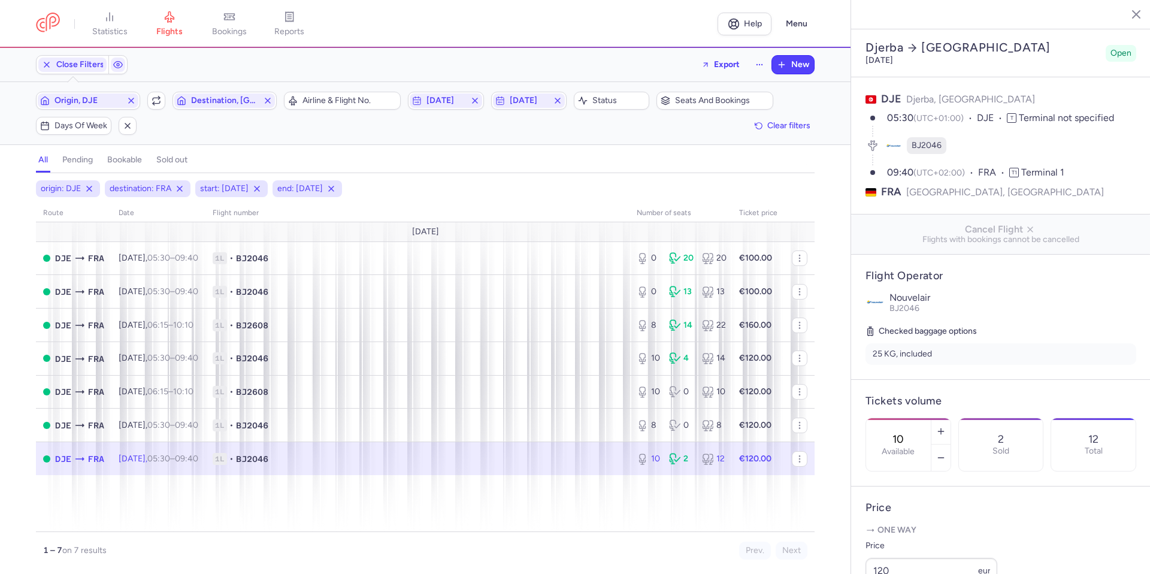
select select "days"
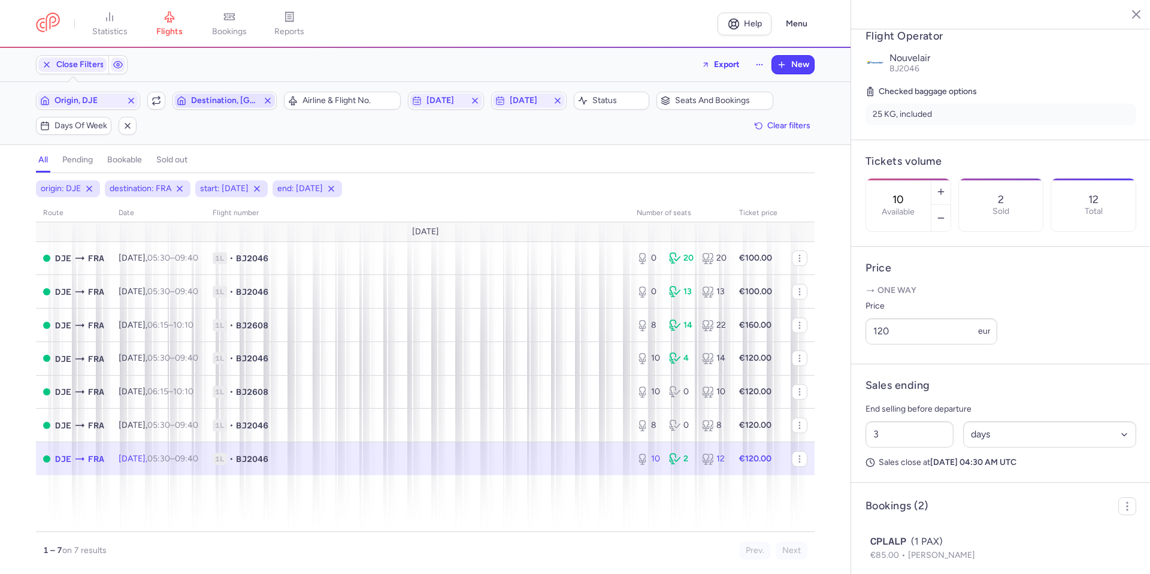
drag, startPoint x: 268, startPoint y: 101, endPoint x: 259, endPoint y: 95, distance: 10.5
click at [265, 98] on icon "button" at bounding box center [268, 101] width 10 height 10
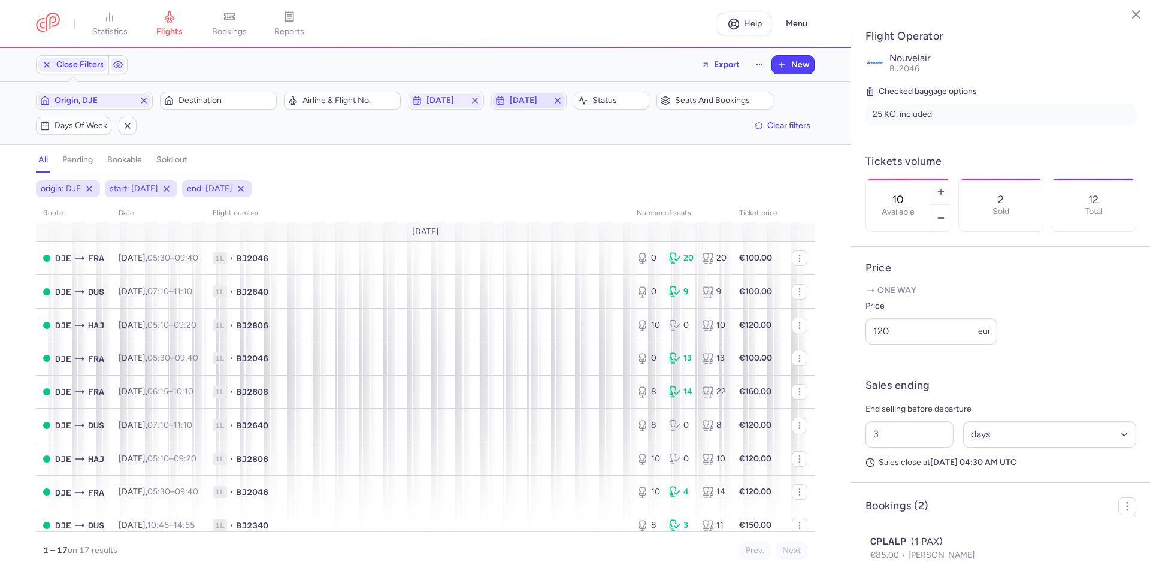
click at [555, 98] on icon "button" at bounding box center [558, 101] width 10 height 10
click at [476, 99] on line "button" at bounding box center [475, 100] width 5 height 5
click at [143, 98] on icon "button" at bounding box center [144, 101] width 10 height 10
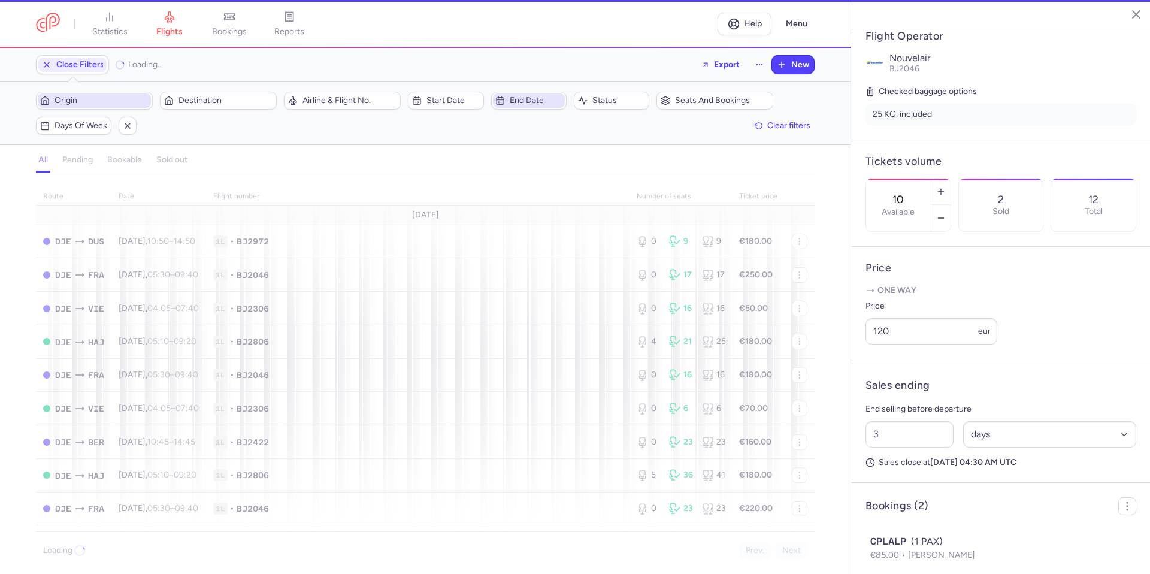
click at [117, 98] on span "Origin" at bounding box center [102, 101] width 94 height 10
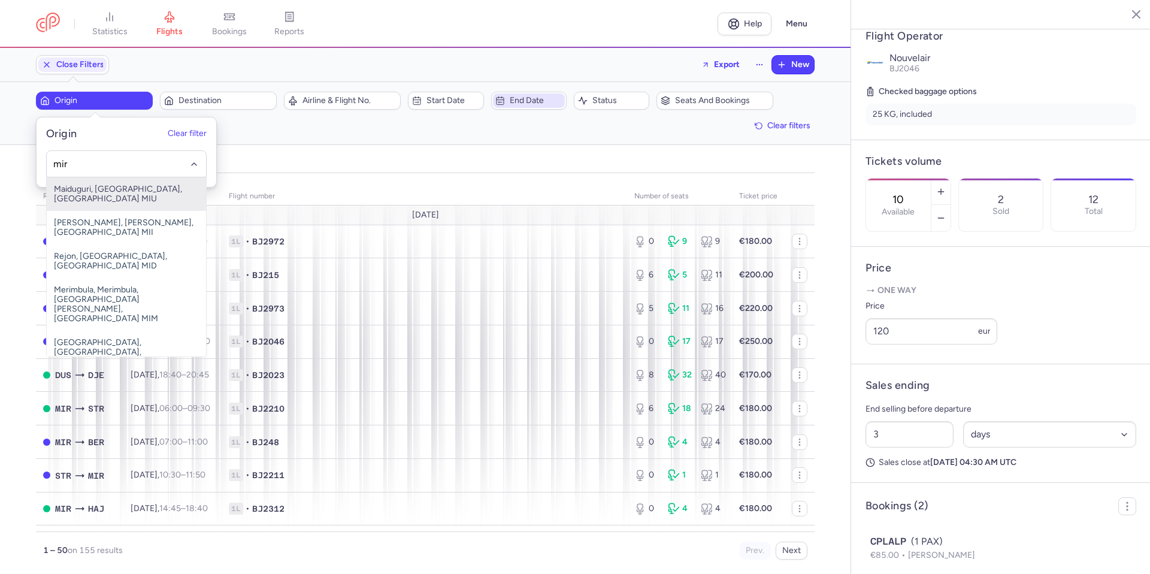
type input "mir"
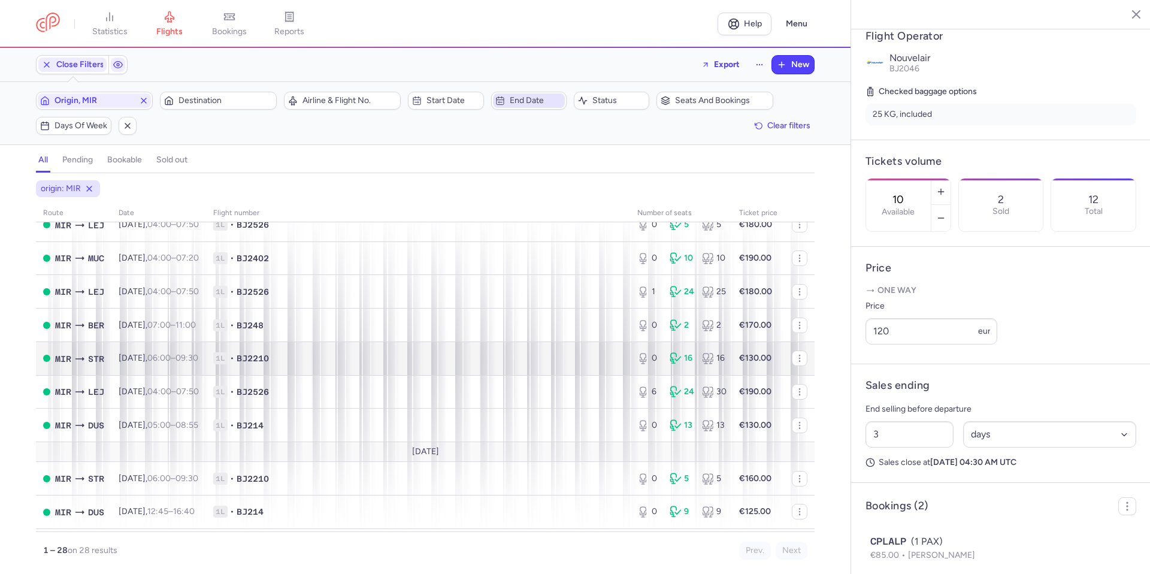
scroll to position [120, 0]
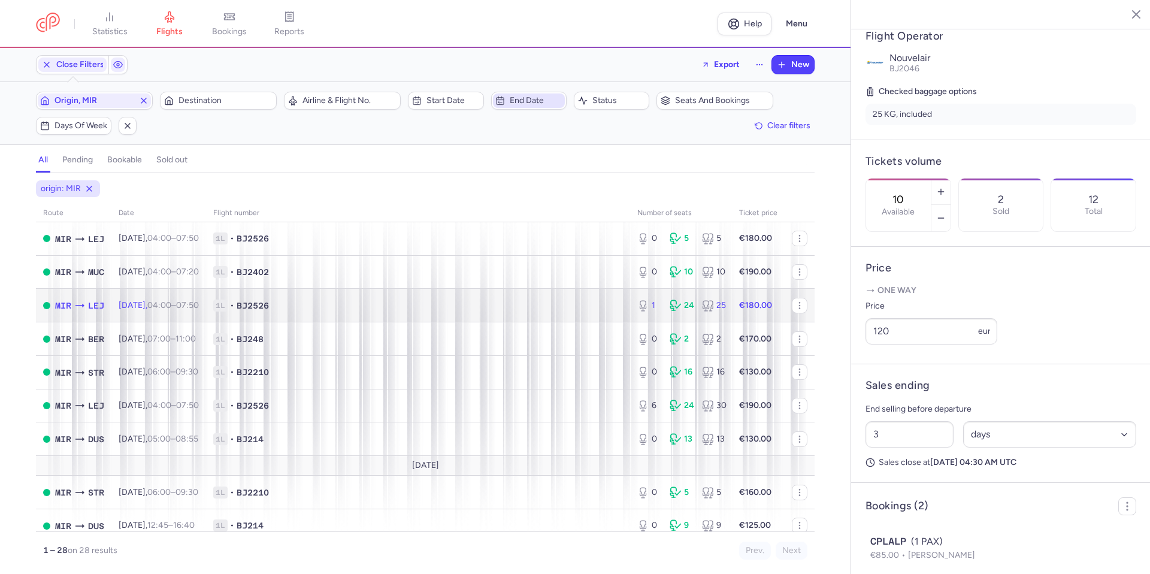
click at [380, 313] on td "1L • BJ2526" at bounding box center [418, 306] width 424 height 34
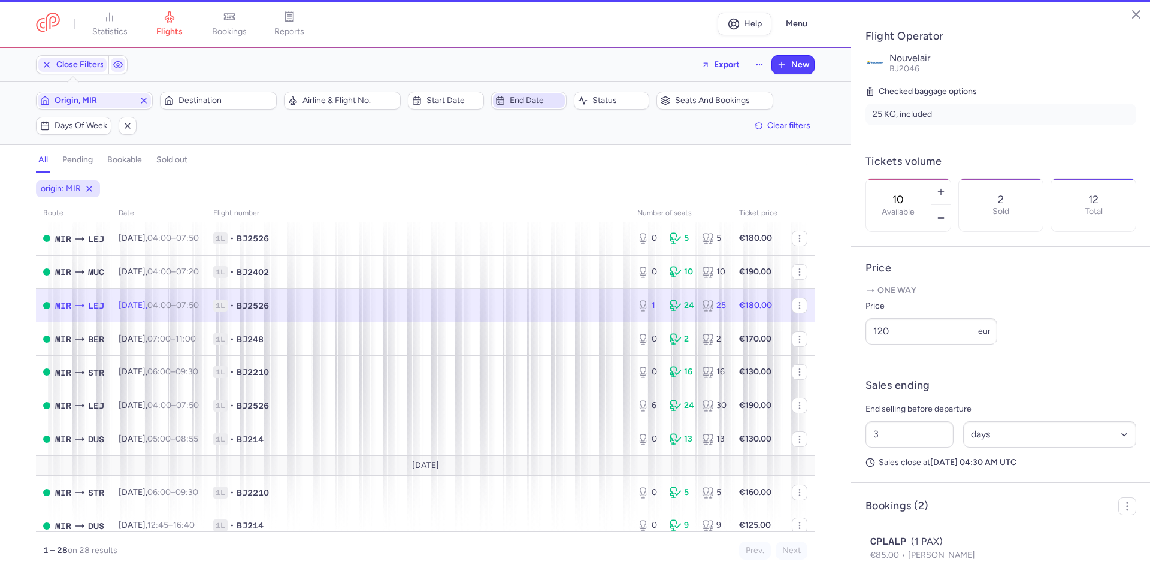
type input "1"
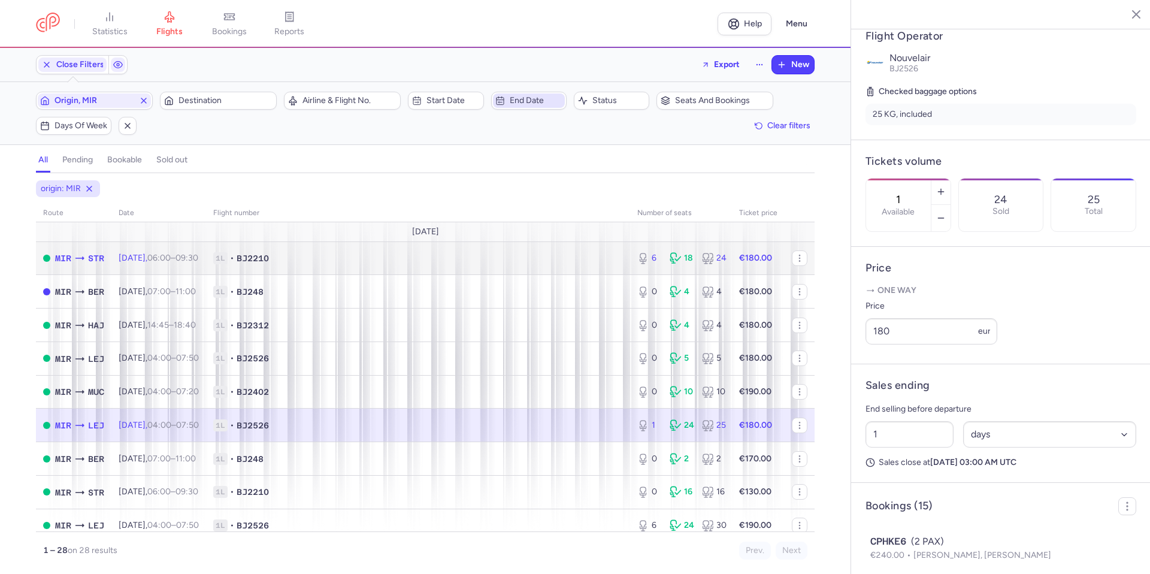
click at [427, 261] on span "1L • BJ2210" at bounding box center [418, 258] width 410 height 12
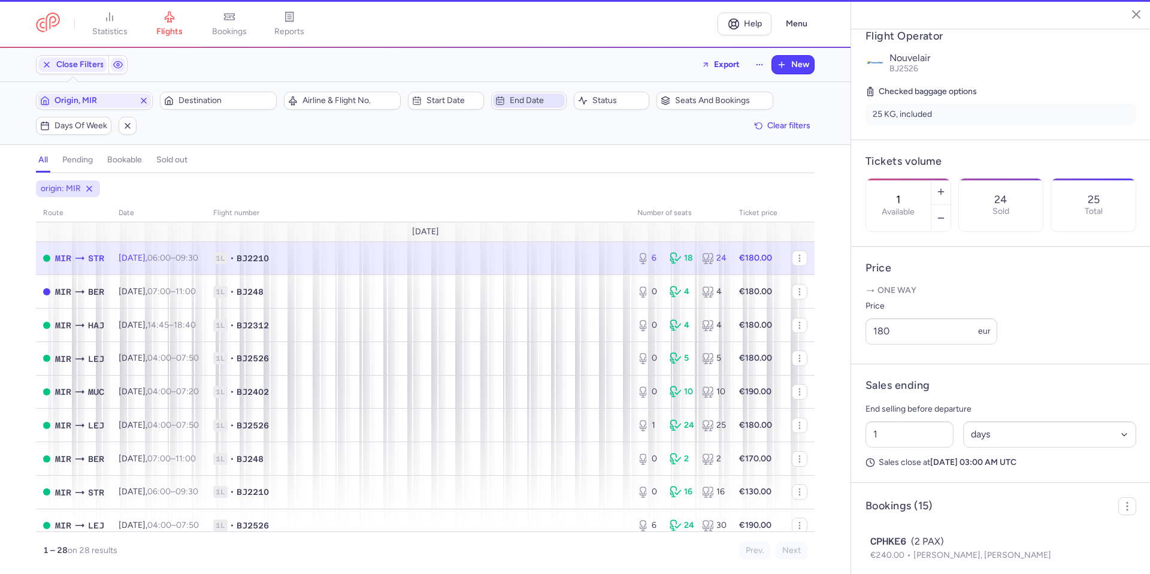
type input "6"
type input "16"
select select "hours"
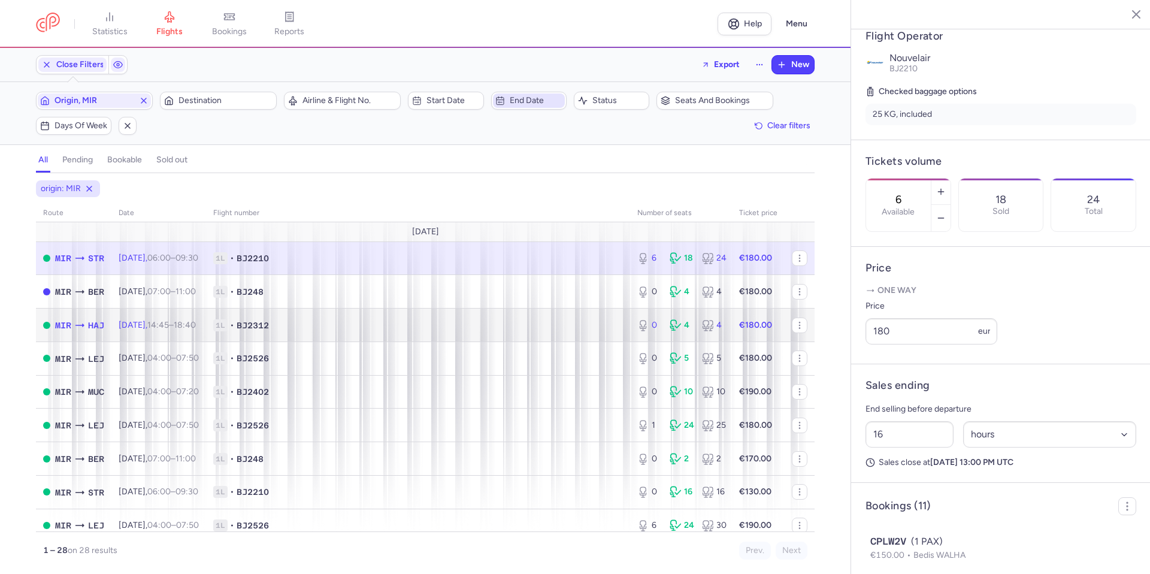
click at [425, 322] on span "1L • BJ2312" at bounding box center [418, 325] width 410 height 12
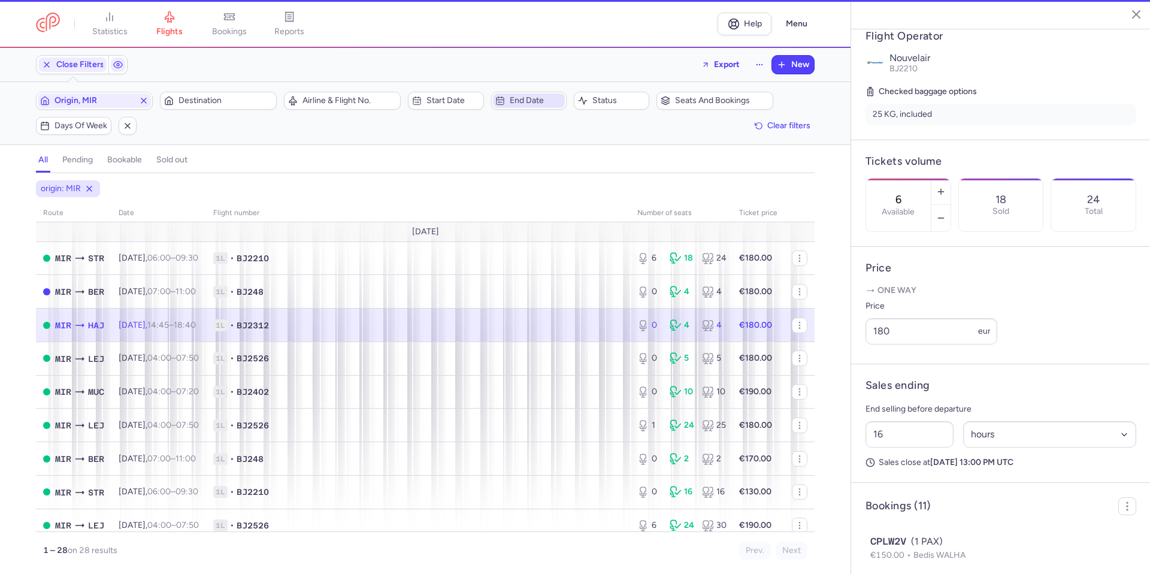
type input "0"
type input "1"
select select "days"
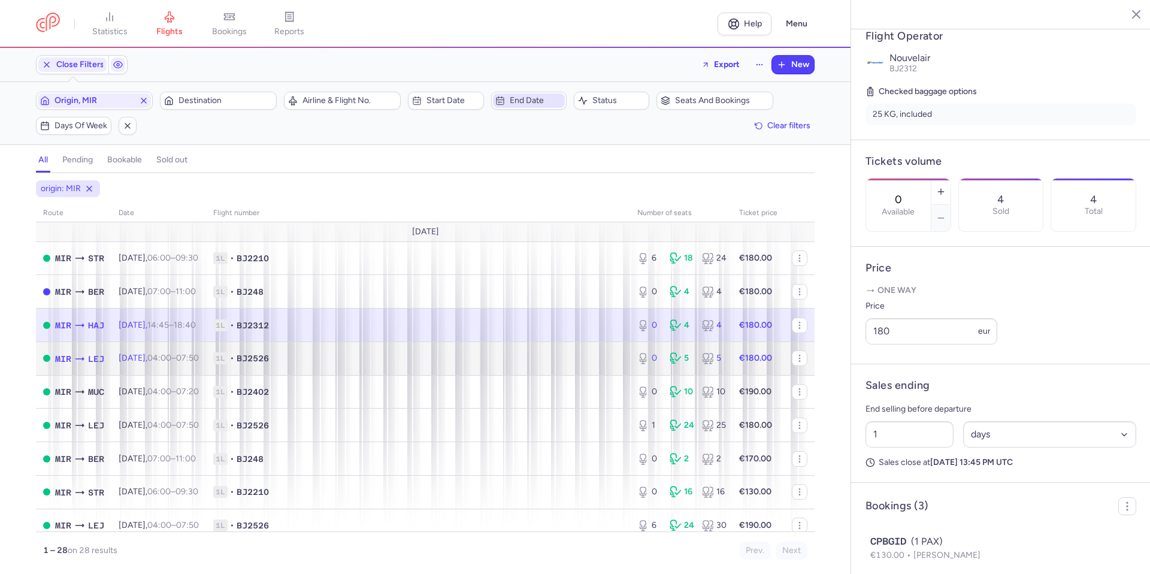
click at [442, 349] on td "1L • BJ2526" at bounding box center [418, 358] width 424 height 34
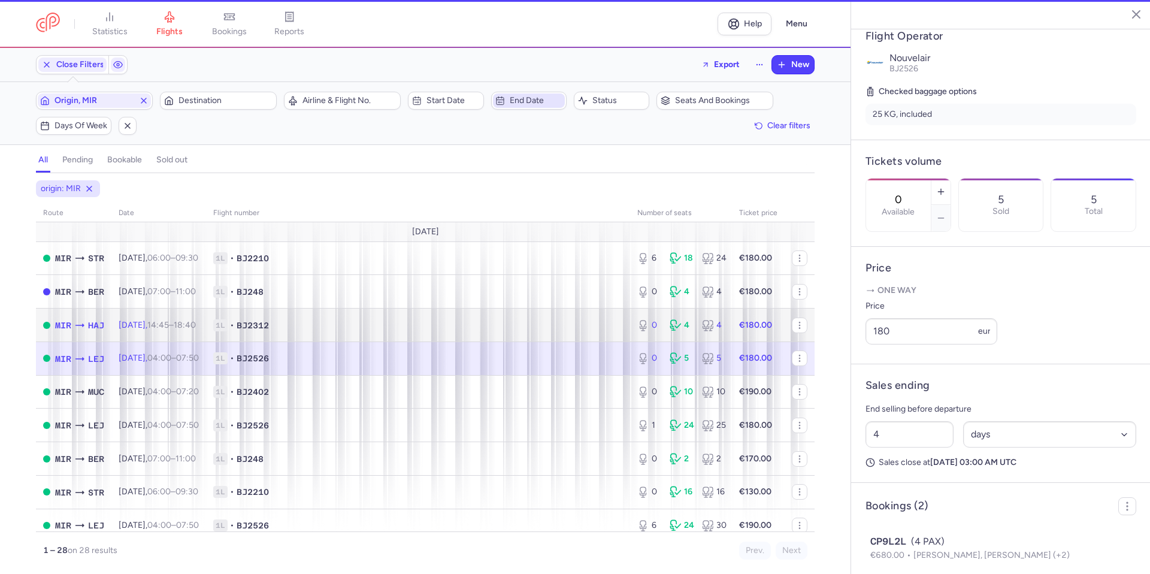
click at [449, 322] on span "1L • BJ2312" at bounding box center [418, 325] width 410 height 12
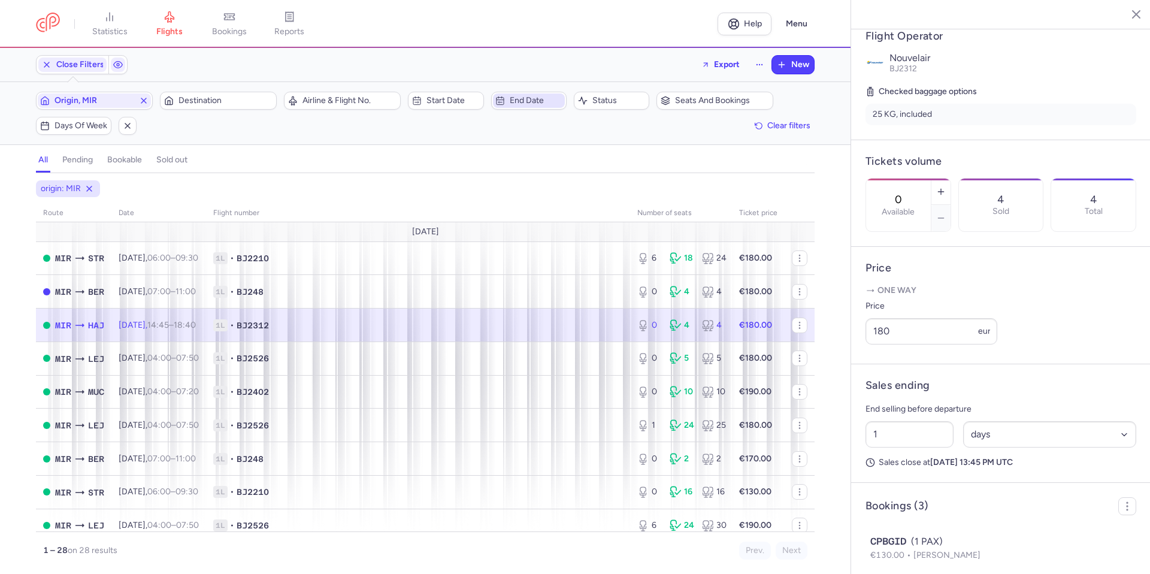
click at [581, 323] on span "1L • BJ2312" at bounding box center [418, 325] width 410 height 12
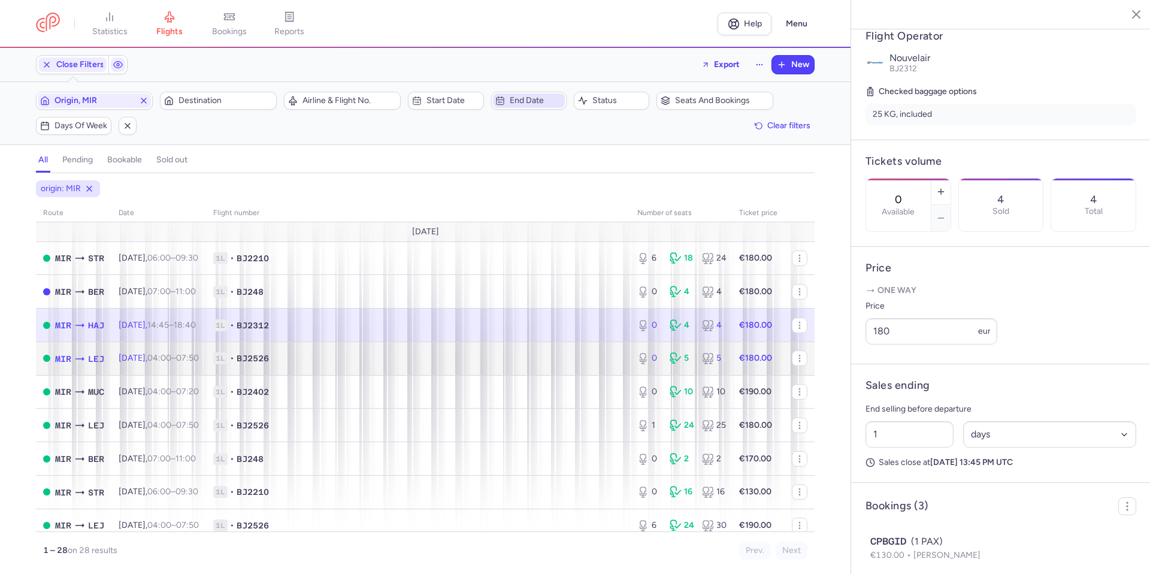
click at [503, 362] on span "1L • BJ2526" at bounding box center [418, 358] width 410 height 12
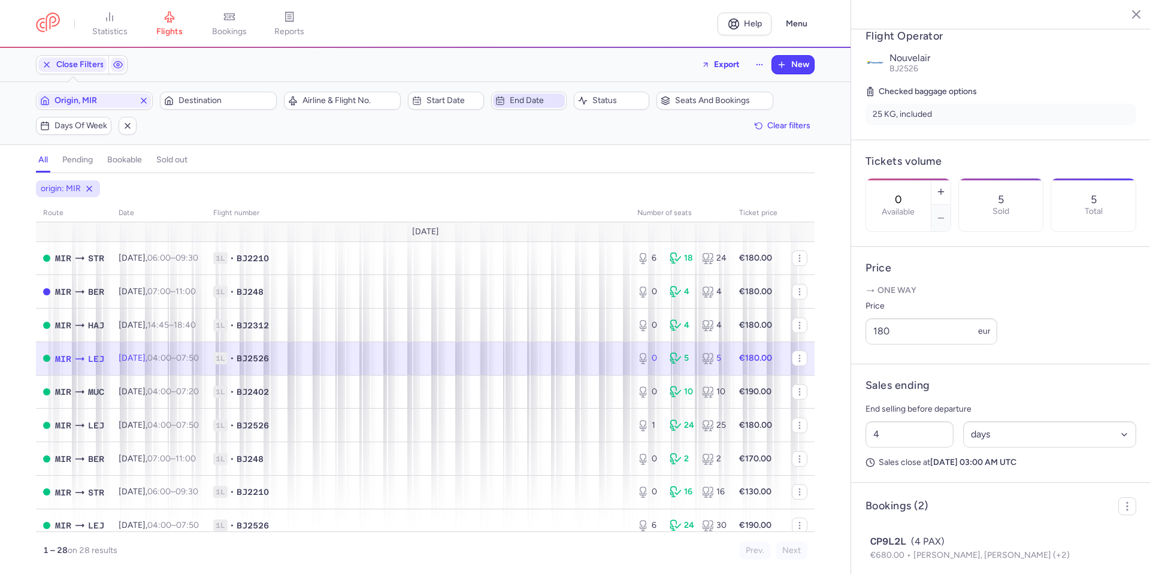
click at [503, 362] on span "1L • BJ2526" at bounding box center [418, 358] width 410 height 12
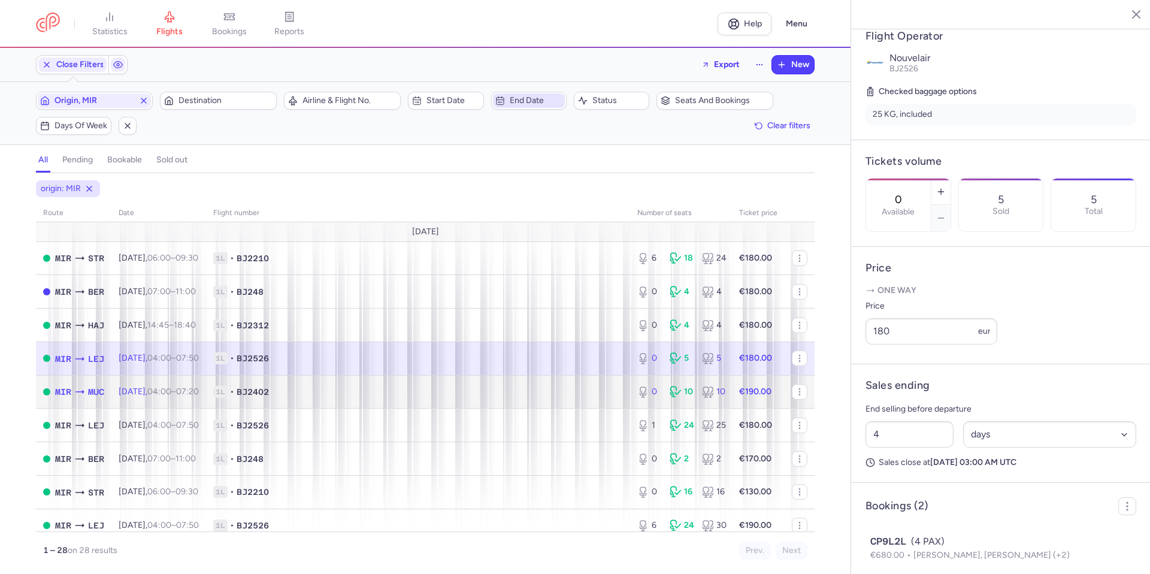
click at [523, 389] on span "1L • BJ2402" at bounding box center [418, 392] width 410 height 12
type input "5"
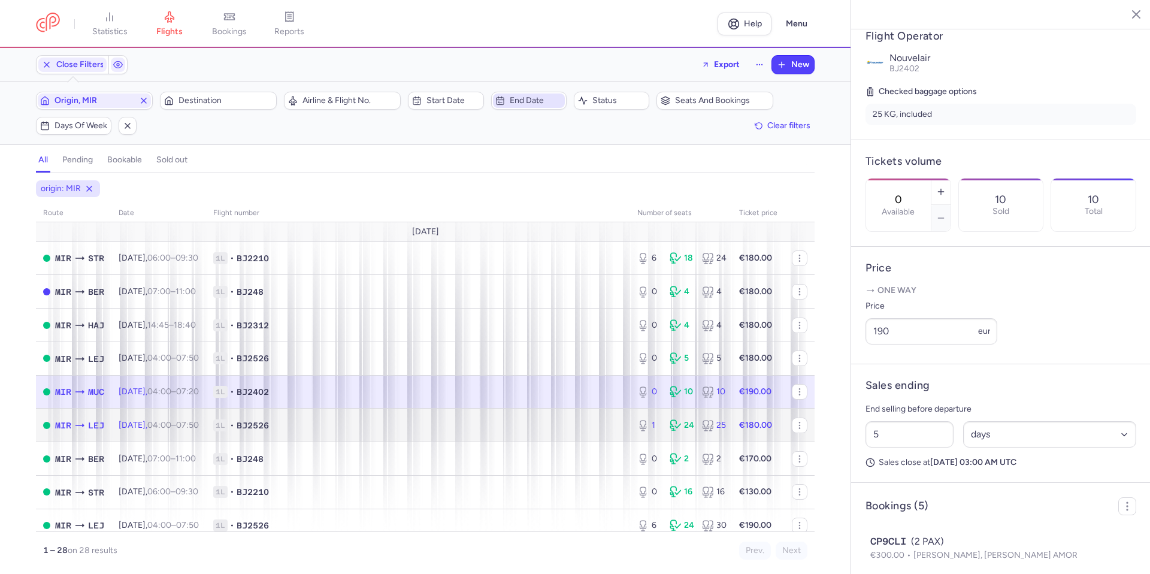
click at [534, 430] on span "1L • BJ2526" at bounding box center [418, 425] width 410 height 12
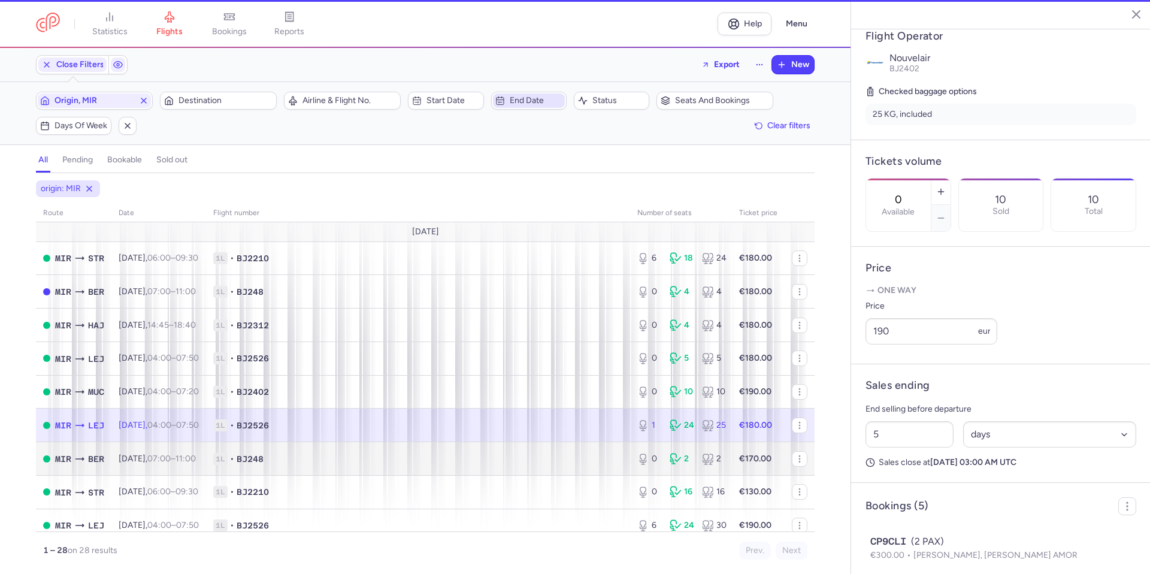
type input "1"
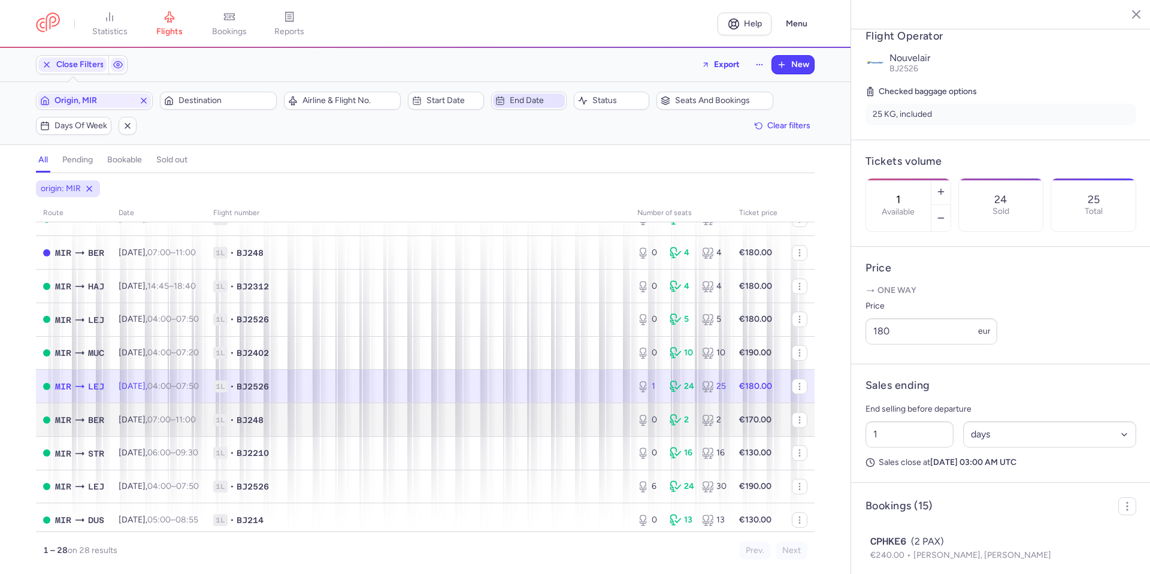
scroll to position [60, 0]
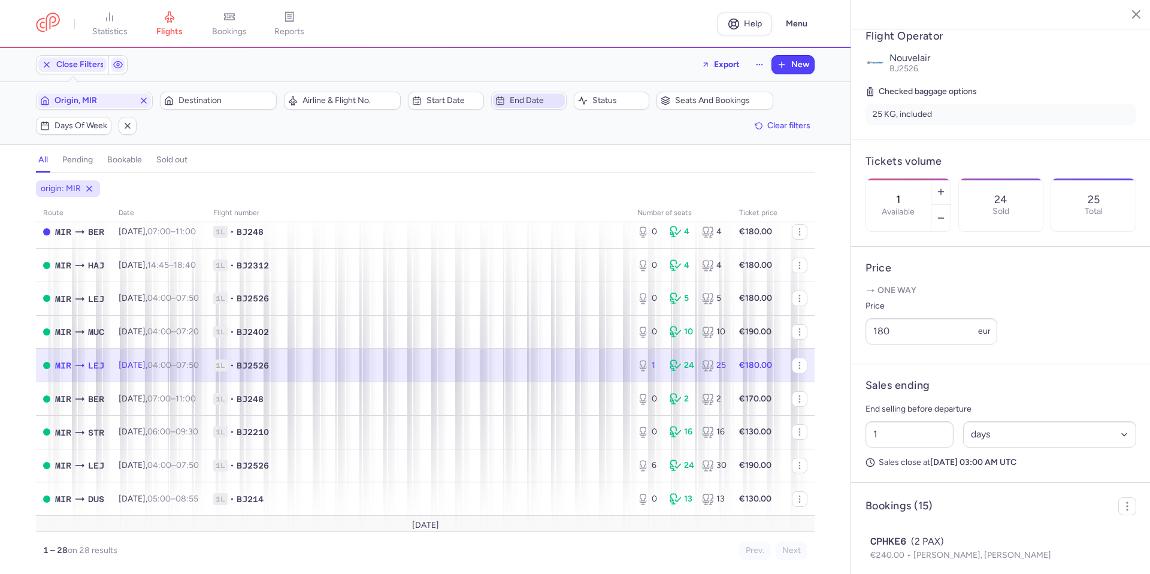
click at [566, 368] on span "1L • BJ2526" at bounding box center [418, 365] width 410 height 12
click at [946, 213] on icon "button" at bounding box center [941, 218] width 10 height 10
type input "0"
click at [922, 546] on span "Save changes" at bounding box center [905, 550] width 59 height 11
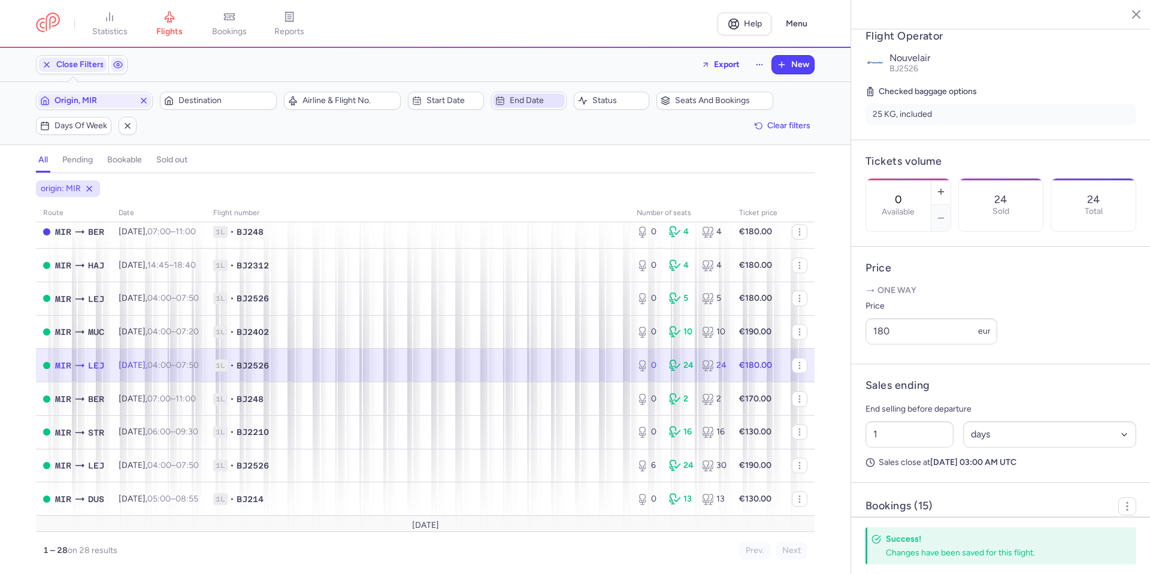
click at [732, 376] on td "1L • BJ2526" at bounding box center [758, 366] width 53 height 34
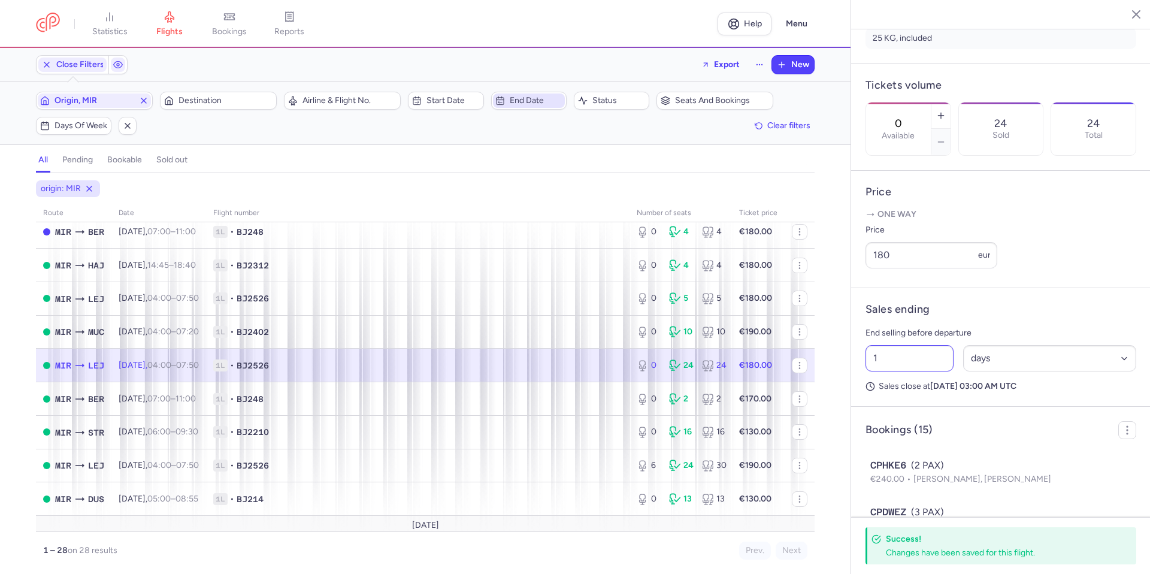
scroll to position [299, 0]
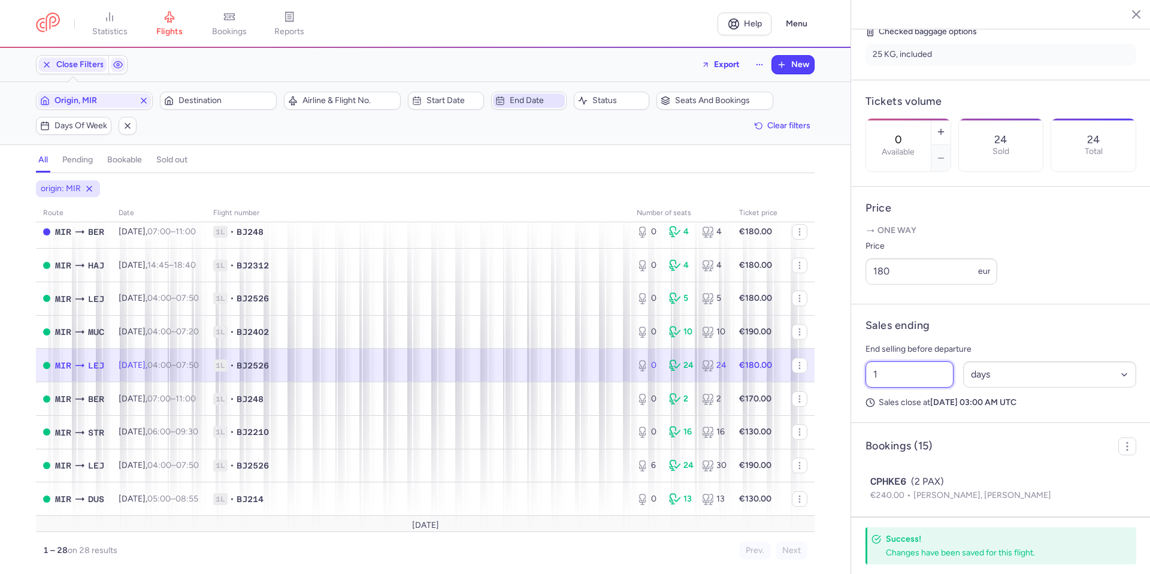
drag, startPoint x: 929, startPoint y: 413, endPoint x: 1120, endPoint y: 447, distance: 194.0
click at [761, 420] on div "statistics flights bookings reports Help Menu Close Filters Export New Filters …" at bounding box center [575, 287] width 1150 height 574
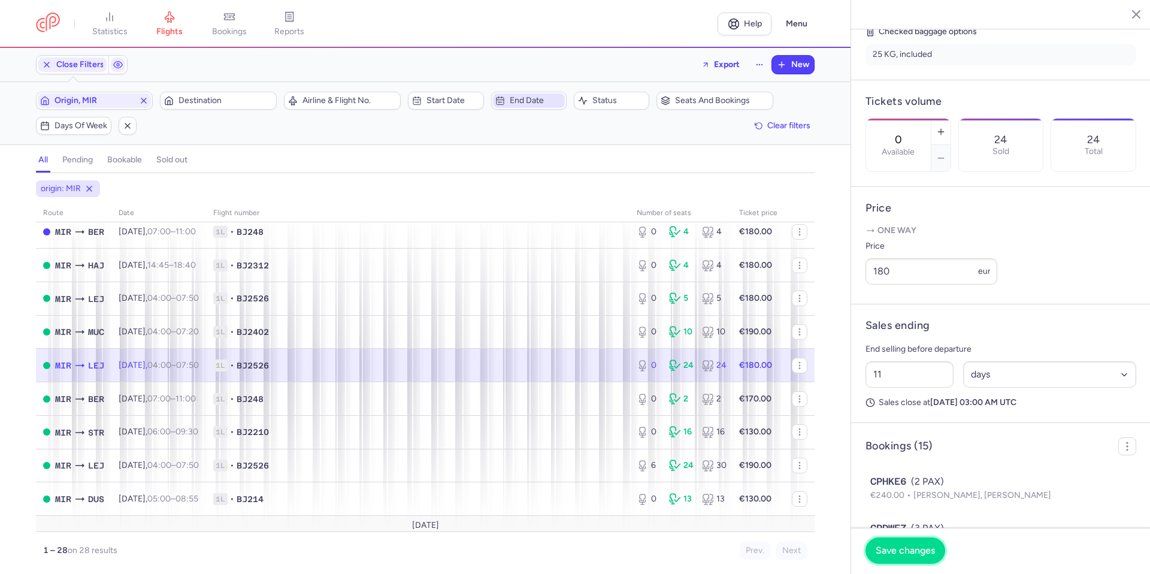
click at [897, 548] on span "Save changes" at bounding box center [905, 550] width 59 height 11
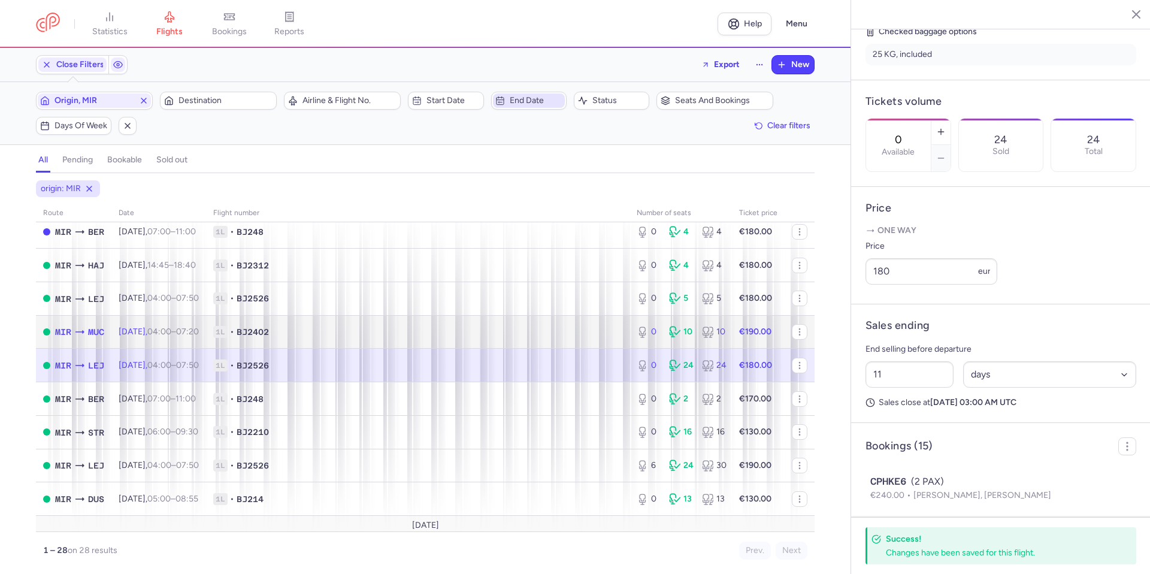
click at [589, 333] on span "1L • BJ2402" at bounding box center [417, 332] width 409 height 12
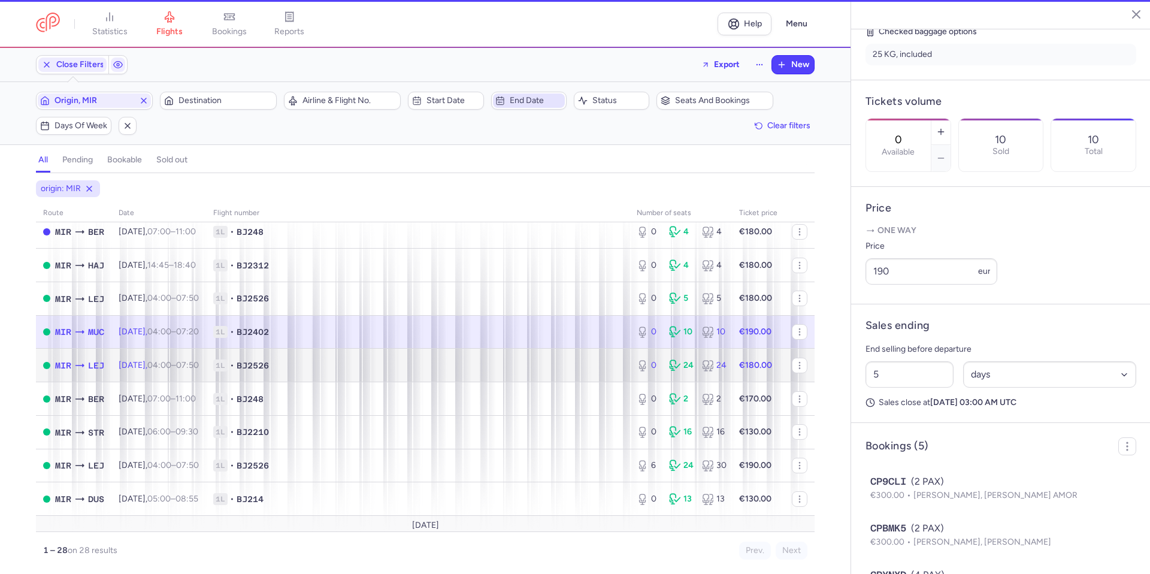
click at [555, 363] on span "1L • BJ2526" at bounding box center [417, 365] width 409 height 12
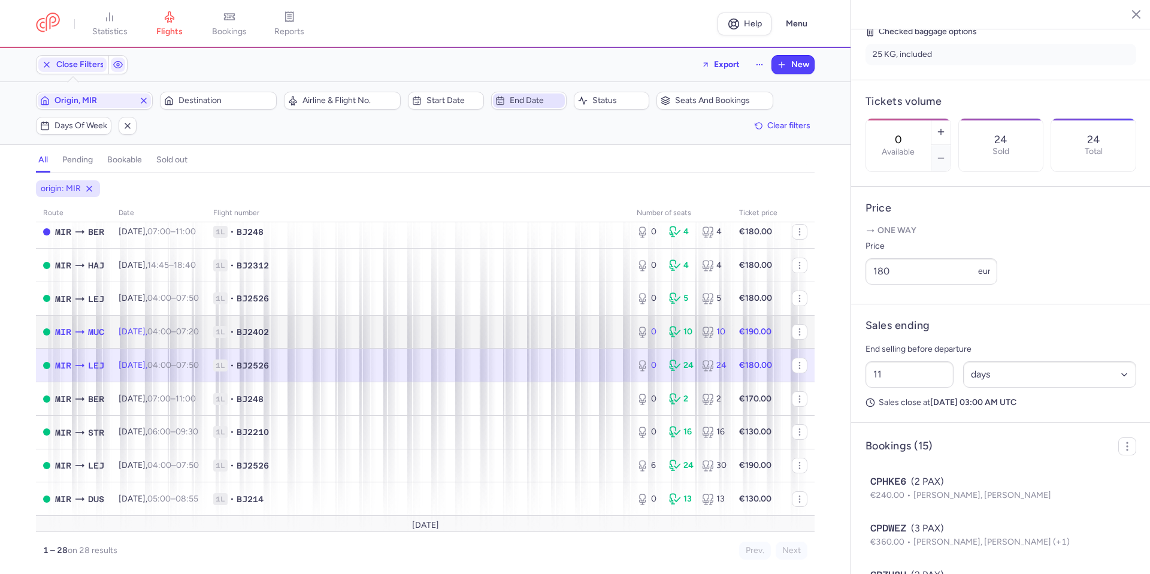
click at [564, 323] on td "1L • BJ2402" at bounding box center [417, 332] width 423 height 34
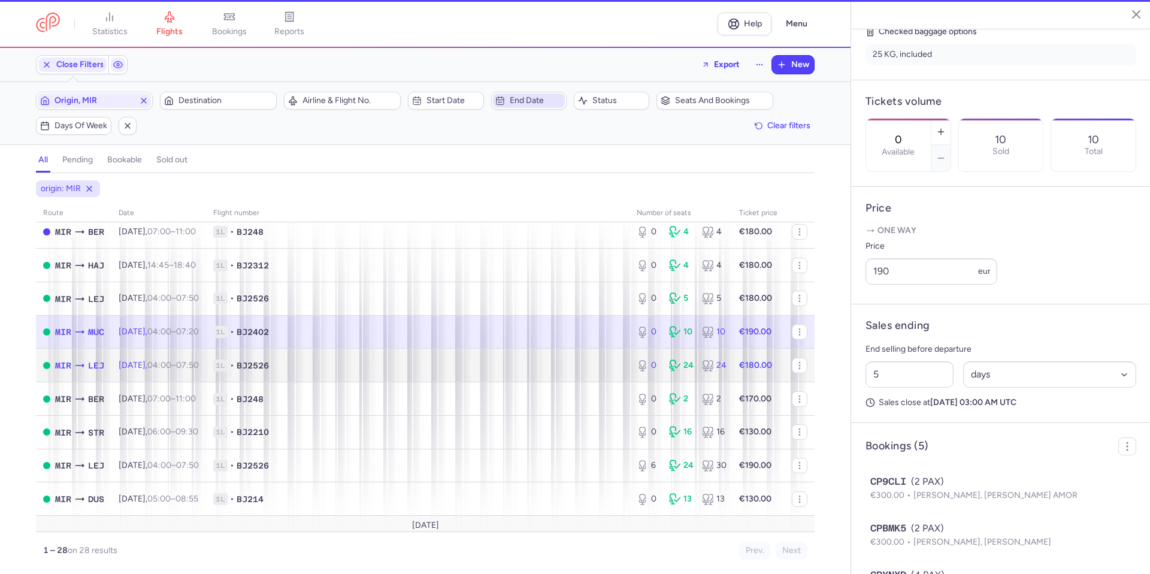
click at [548, 355] on td "1L • BJ2526" at bounding box center [417, 366] width 423 height 34
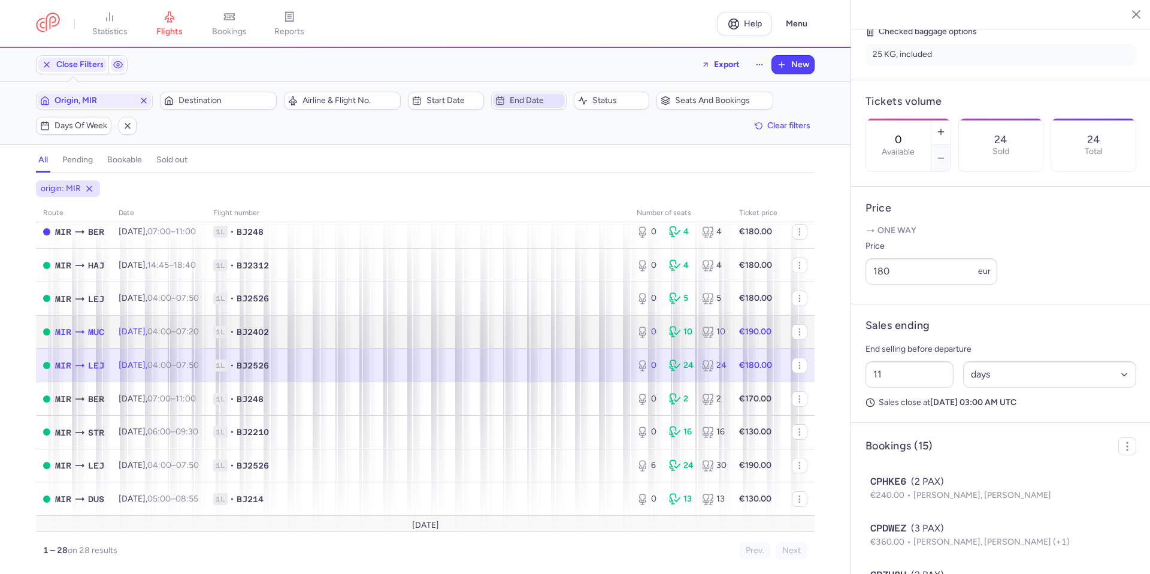
click at [553, 331] on span "1L • BJ2402" at bounding box center [417, 332] width 409 height 12
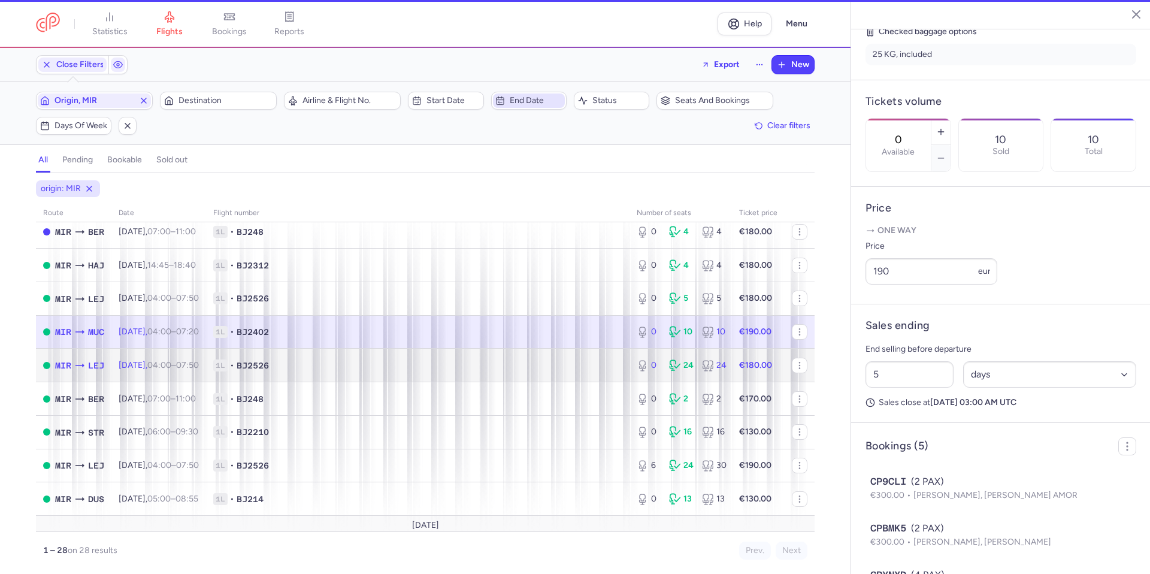
click at [555, 356] on td "1L • BJ2526" at bounding box center [417, 366] width 423 height 34
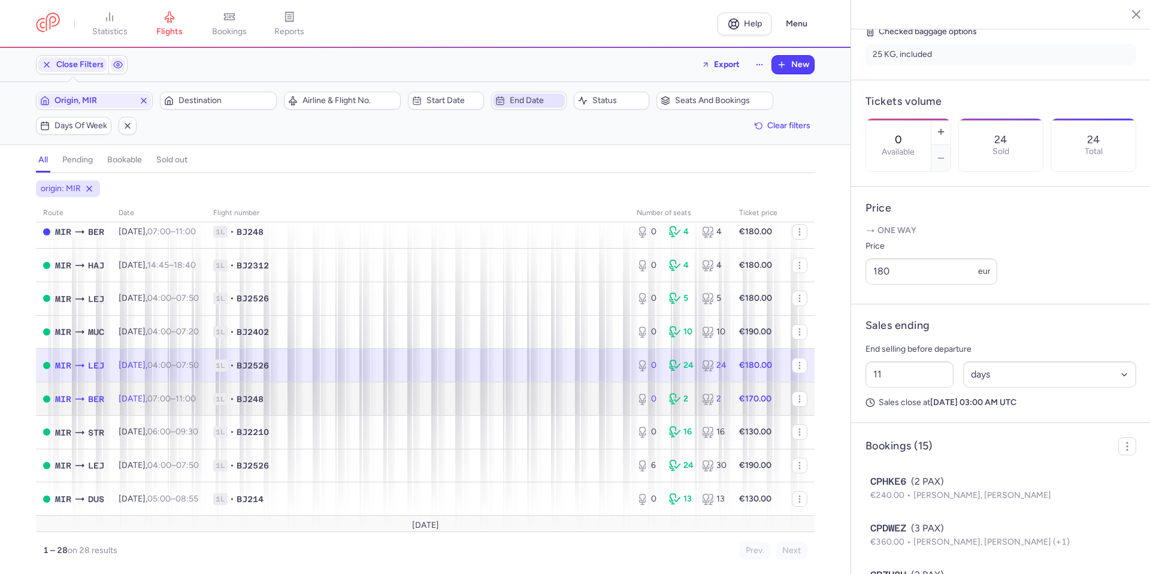
click at [579, 405] on td "1L • BJ248" at bounding box center [417, 399] width 423 height 34
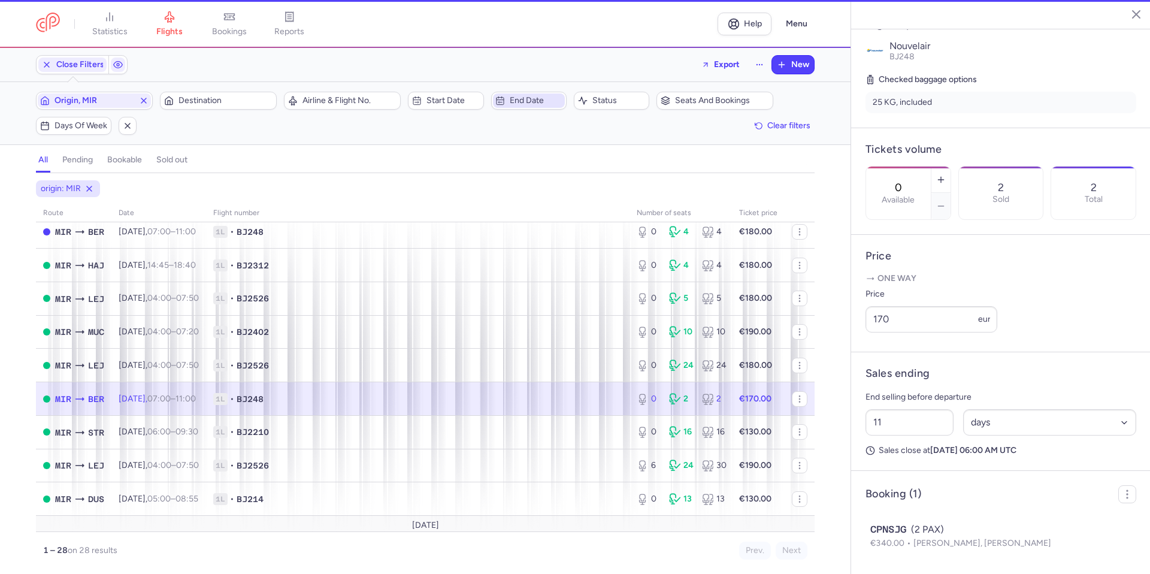
scroll to position [283, 0]
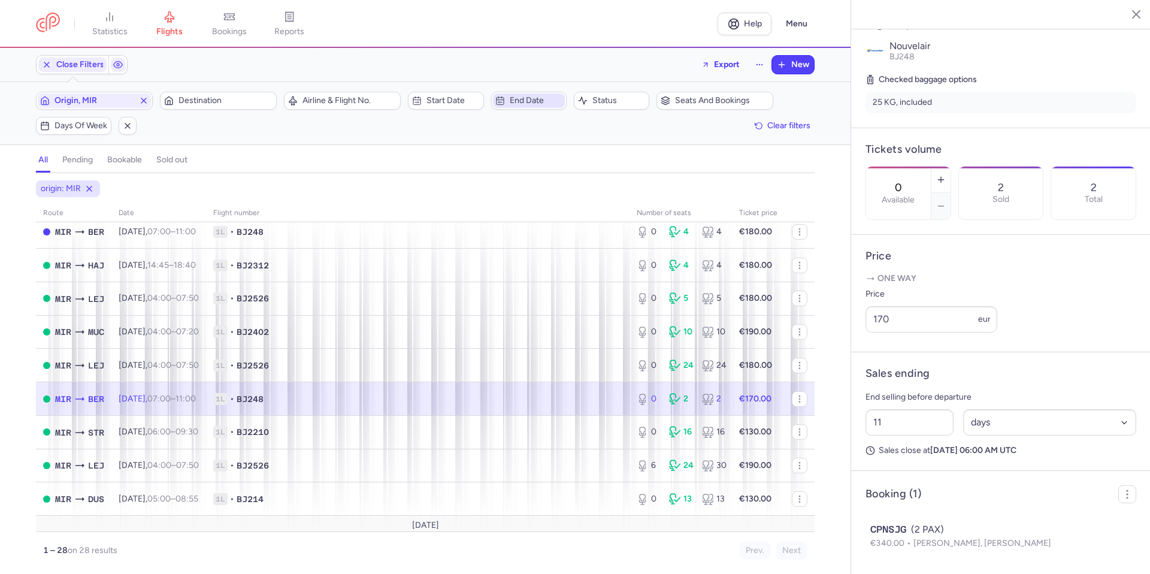
click at [579, 404] on span "1L • BJ248" at bounding box center [417, 399] width 409 height 12
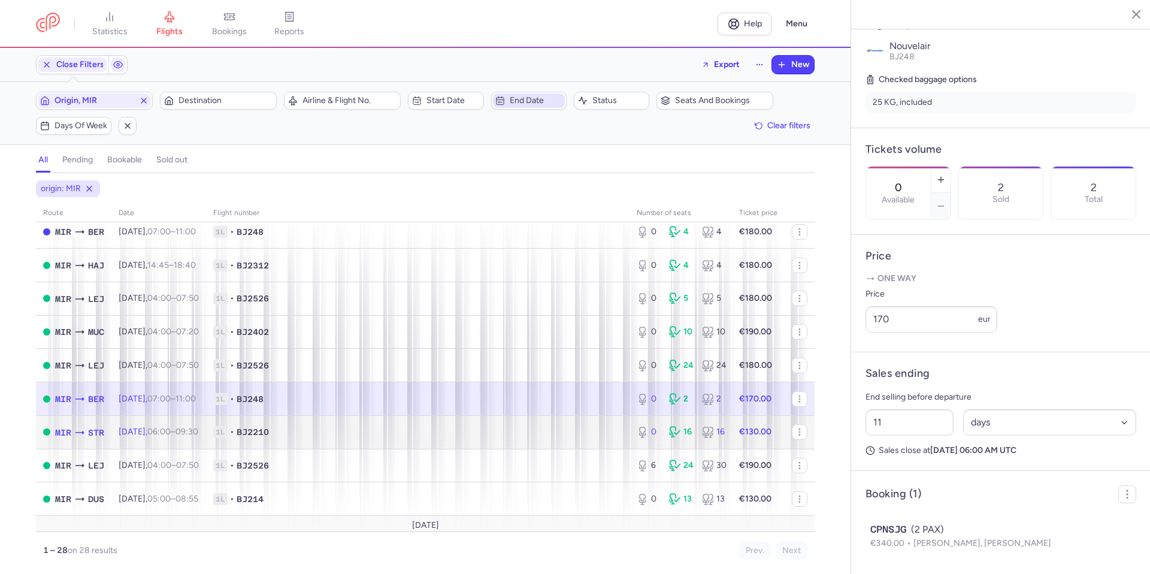
click at [578, 437] on span "1L • BJ2210" at bounding box center [417, 432] width 409 height 12
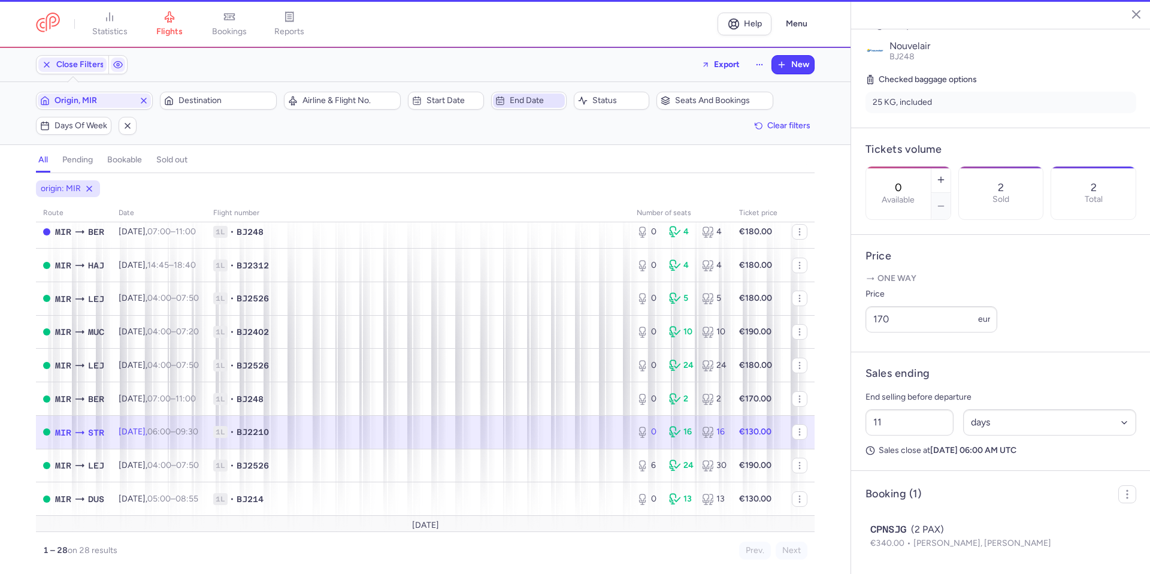
type input "15"
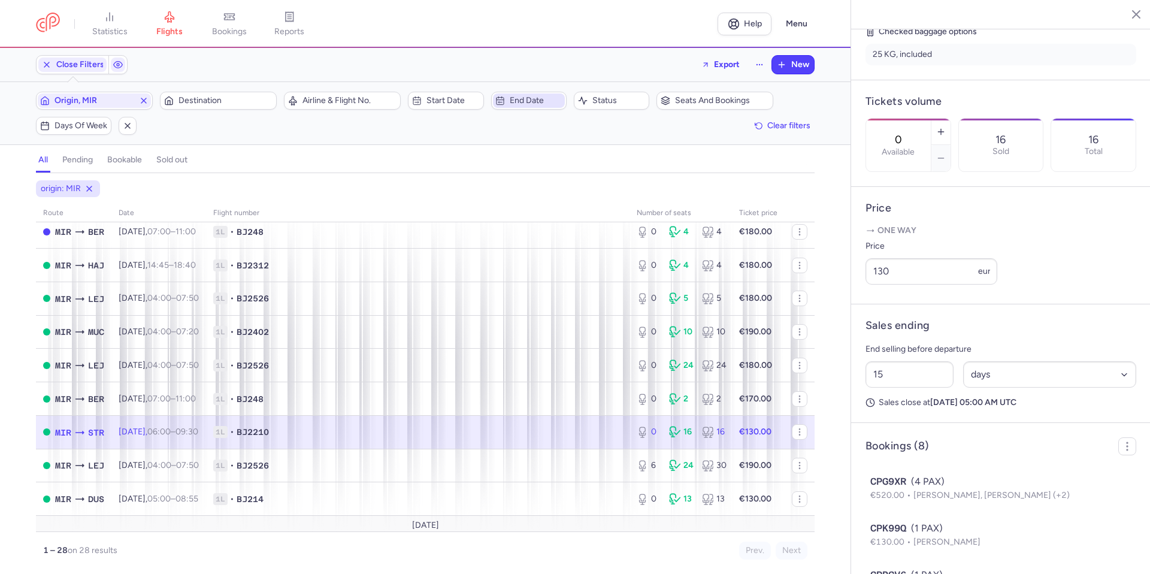
scroll to position [120, 0]
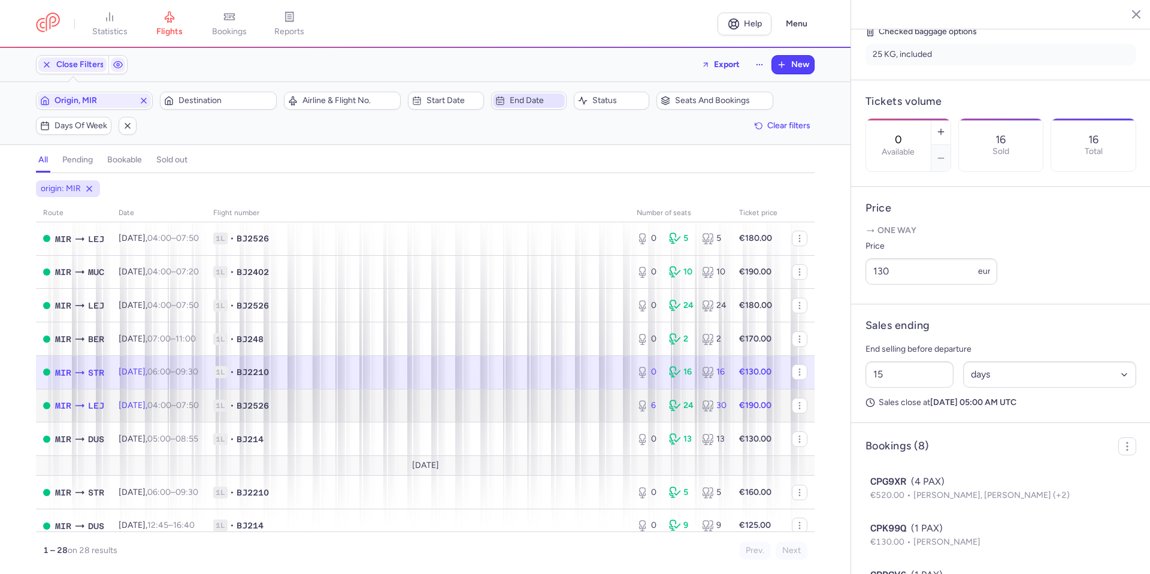
click at [541, 406] on span "1L • BJ2526" at bounding box center [417, 405] width 409 height 12
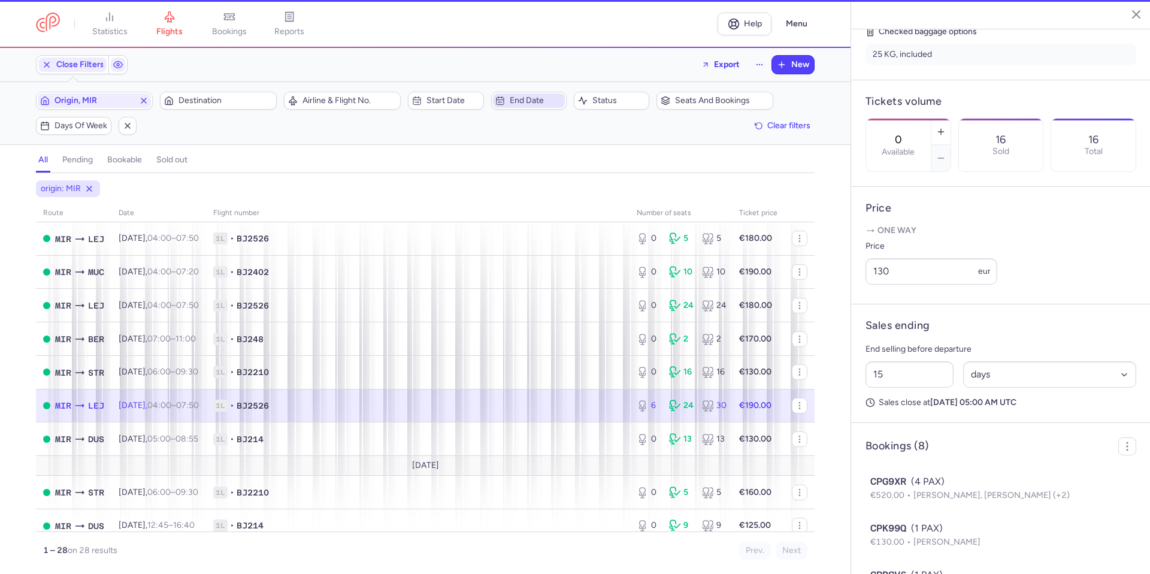
type input "6"
type input "3"
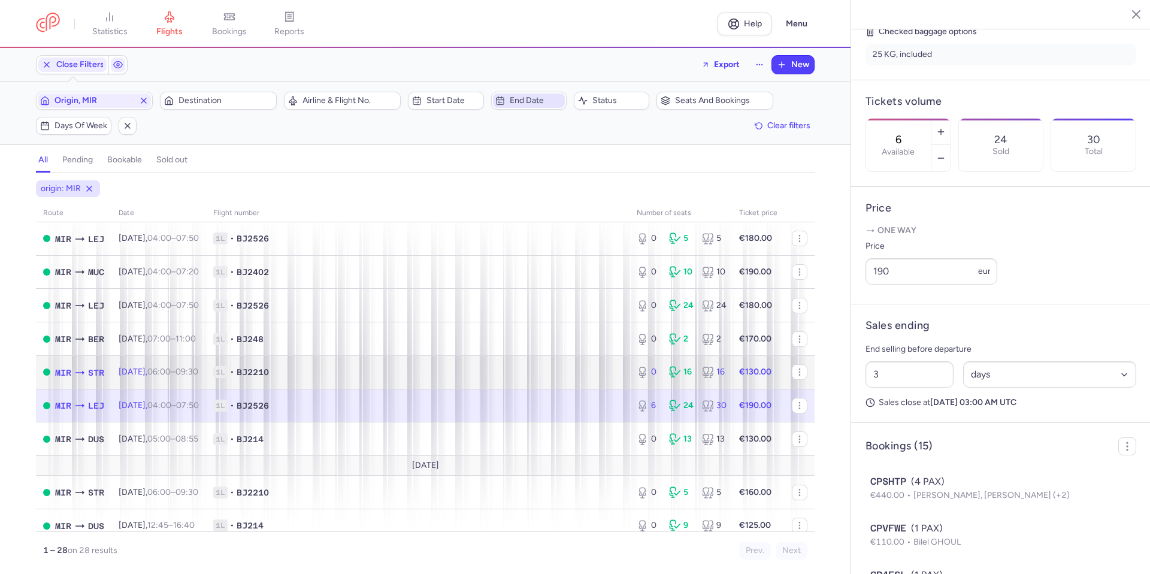
drag, startPoint x: 607, startPoint y: 375, endPoint x: 585, endPoint y: 394, distance: 29.3
click at [607, 374] on span "1L • BJ2210" at bounding box center [417, 372] width 409 height 12
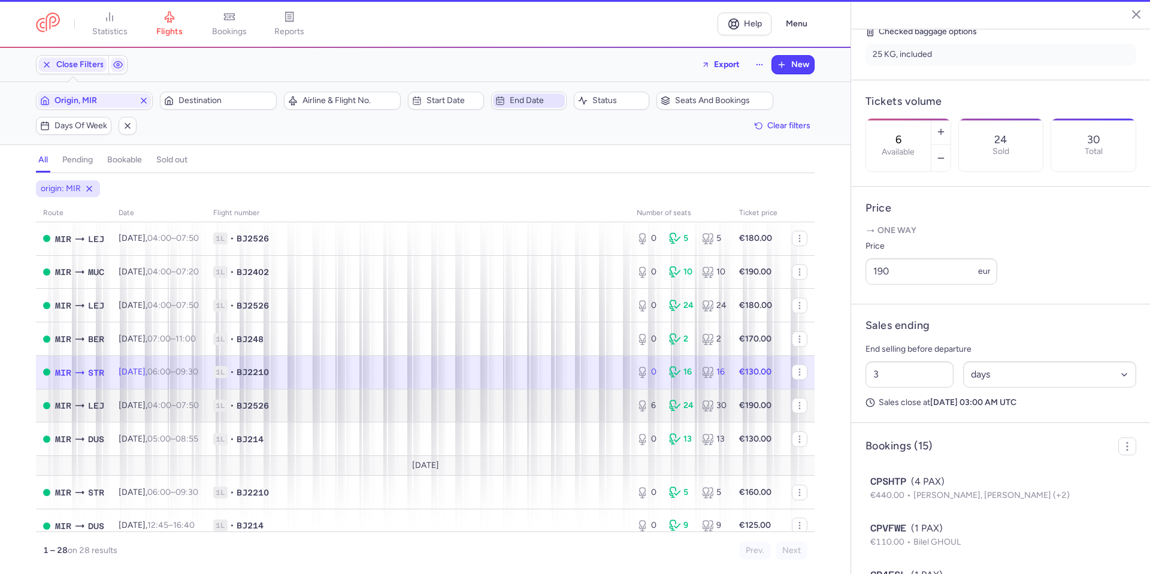
type input "0"
type input "15"
click at [579, 404] on span "1L • BJ2526" at bounding box center [417, 405] width 409 height 12
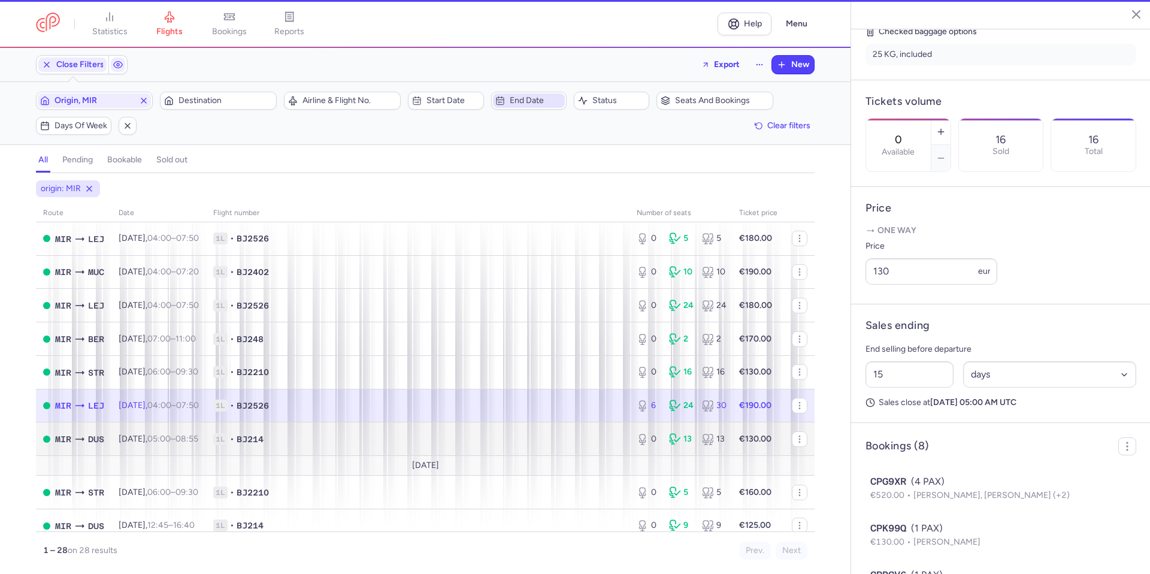
type input "6"
type input "3"
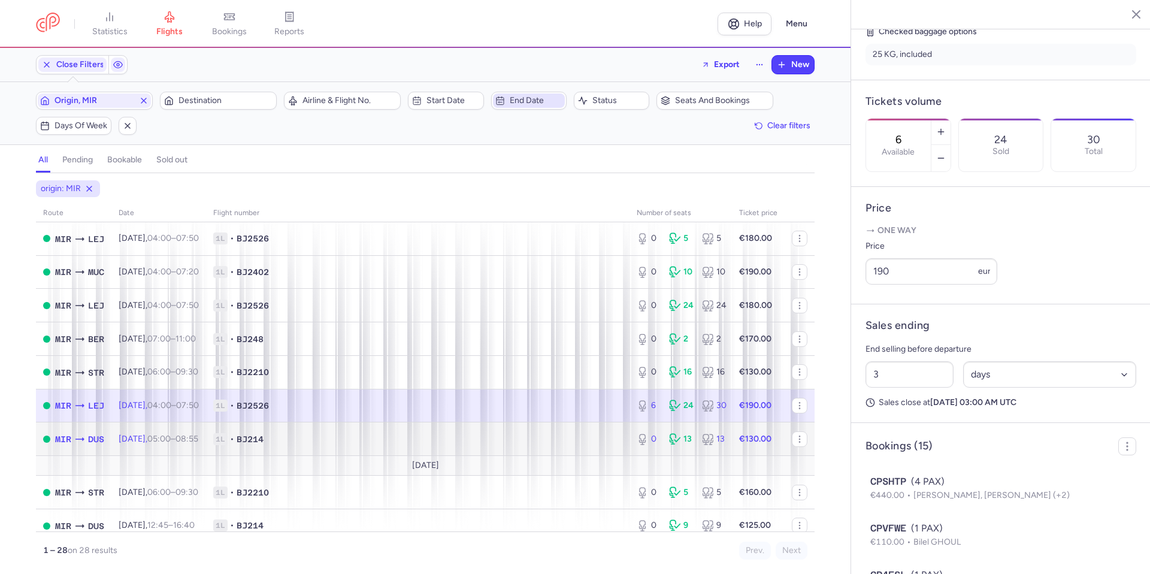
click at [568, 450] on td "1L • BJ214" at bounding box center [417, 439] width 423 height 34
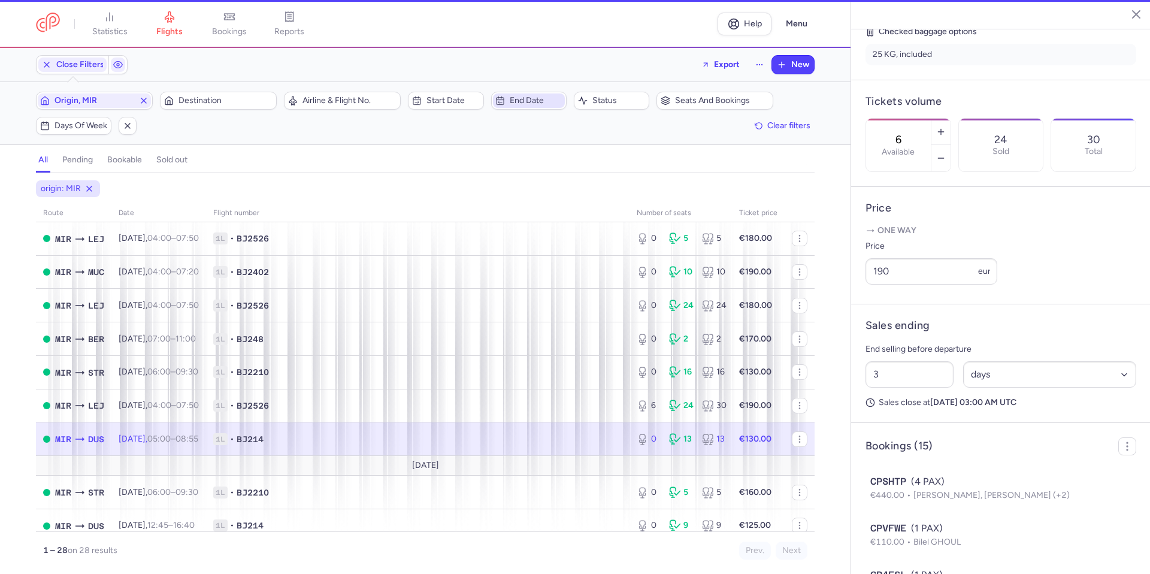
type input "0"
type input "18"
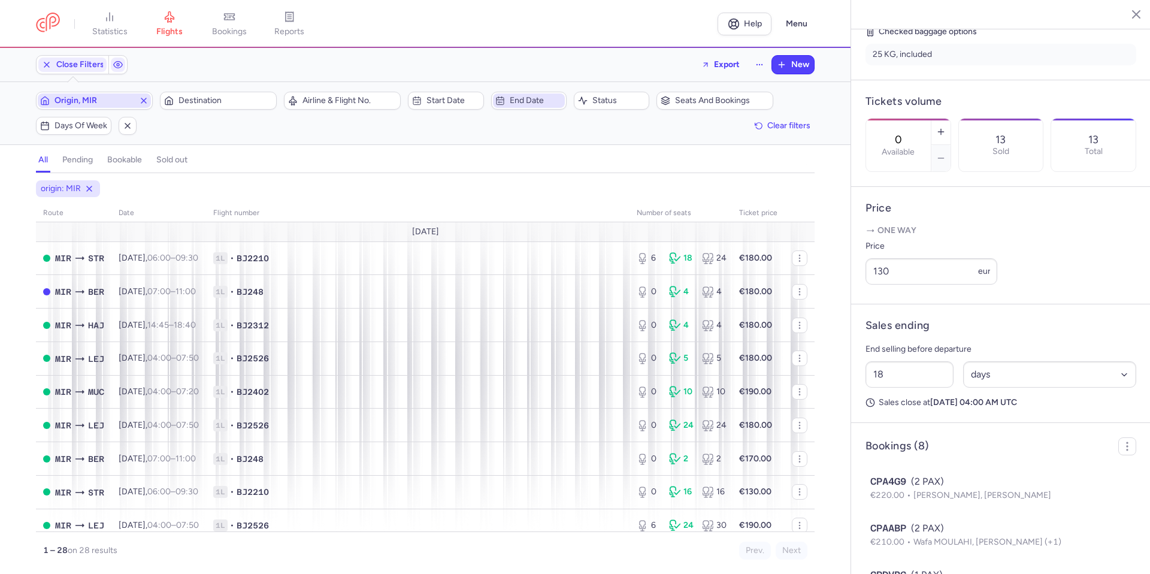
click at [142, 100] on icon "button" at bounding box center [144, 101] width 10 height 10
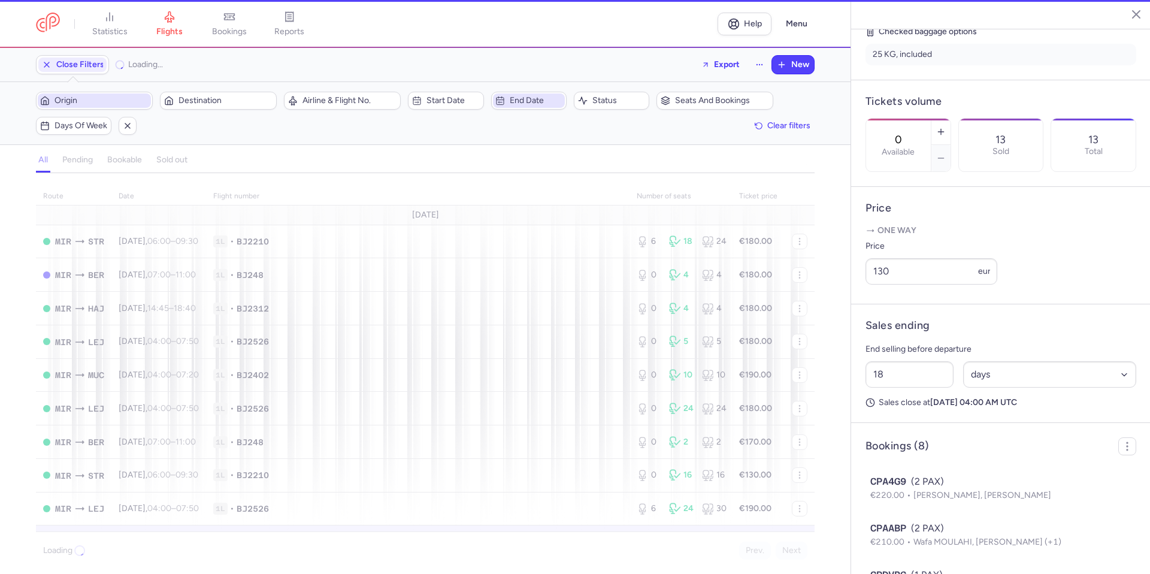
click at [116, 96] on span "Origin" at bounding box center [102, 101] width 94 height 10
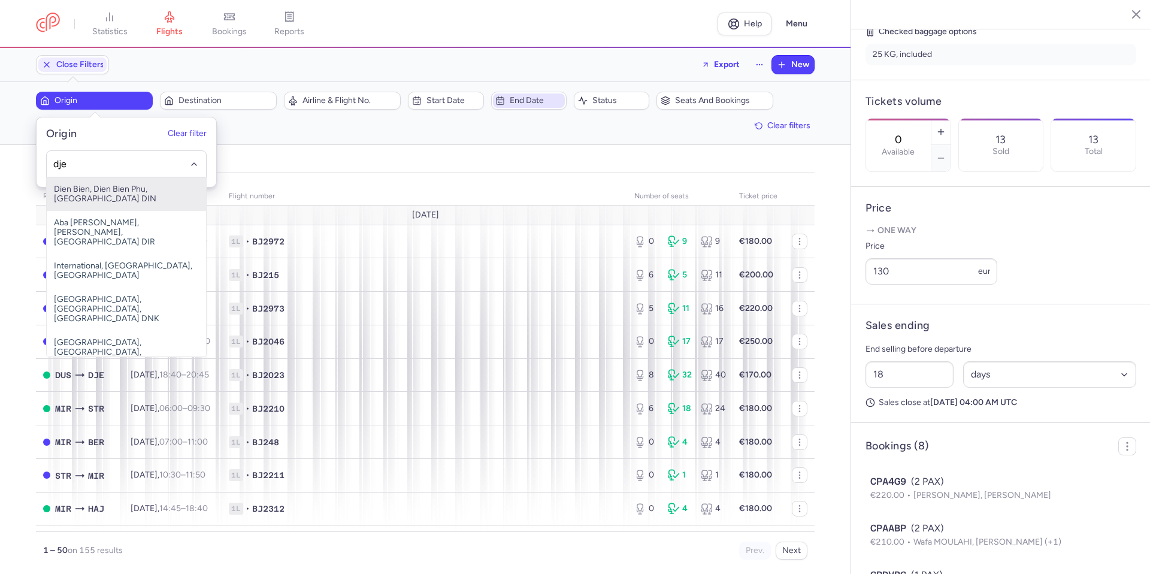
type input "dje"
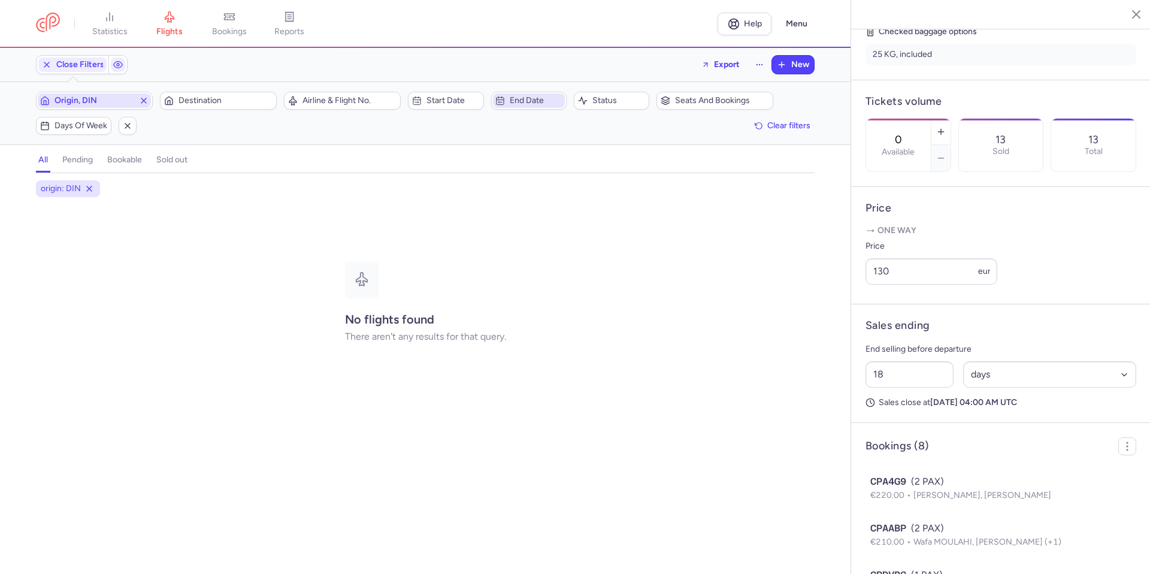
click at [143, 105] on icon "button" at bounding box center [144, 101] width 10 height 10
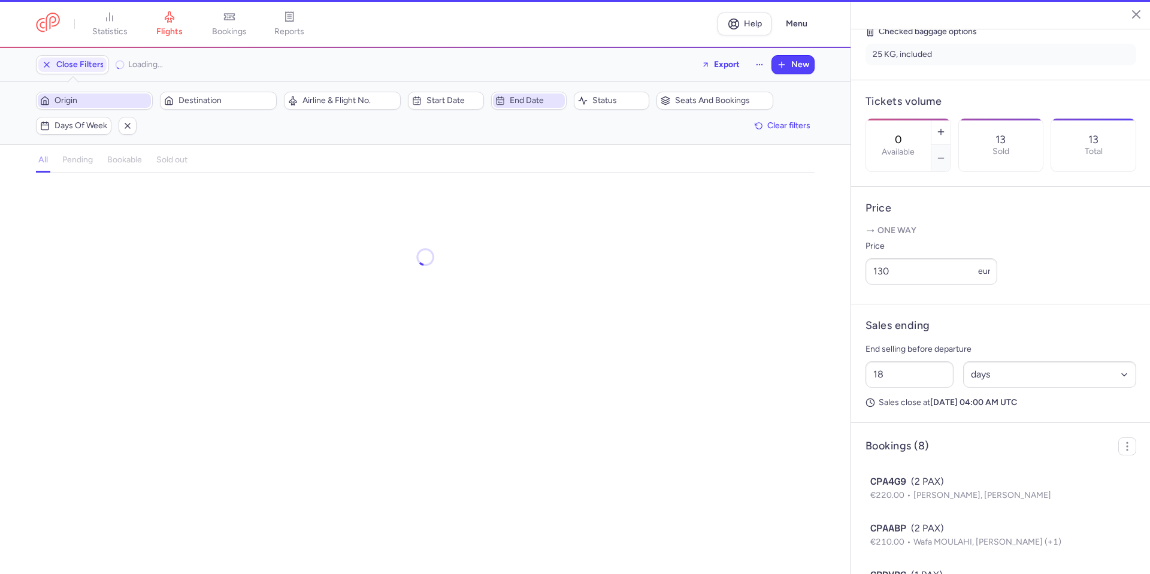
click at [134, 101] on span "Origin" at bounding box center [102, 101] width 94 height 10
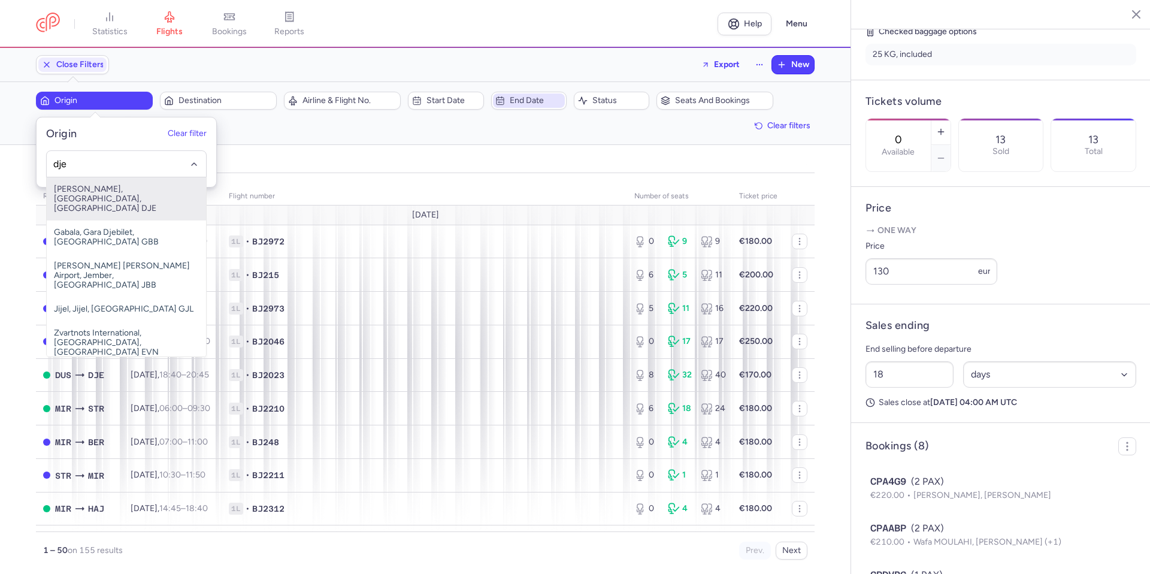
type input "dje"
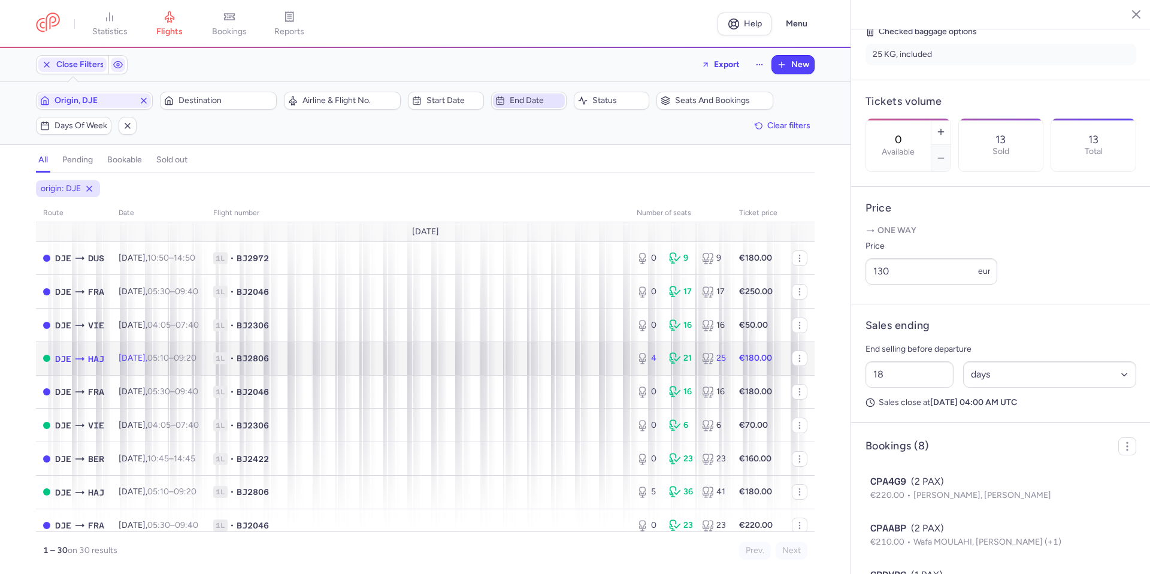
click at [514, 349] on td "1L • BJ2806" at bounding box center [417, 358] width 423 height 34
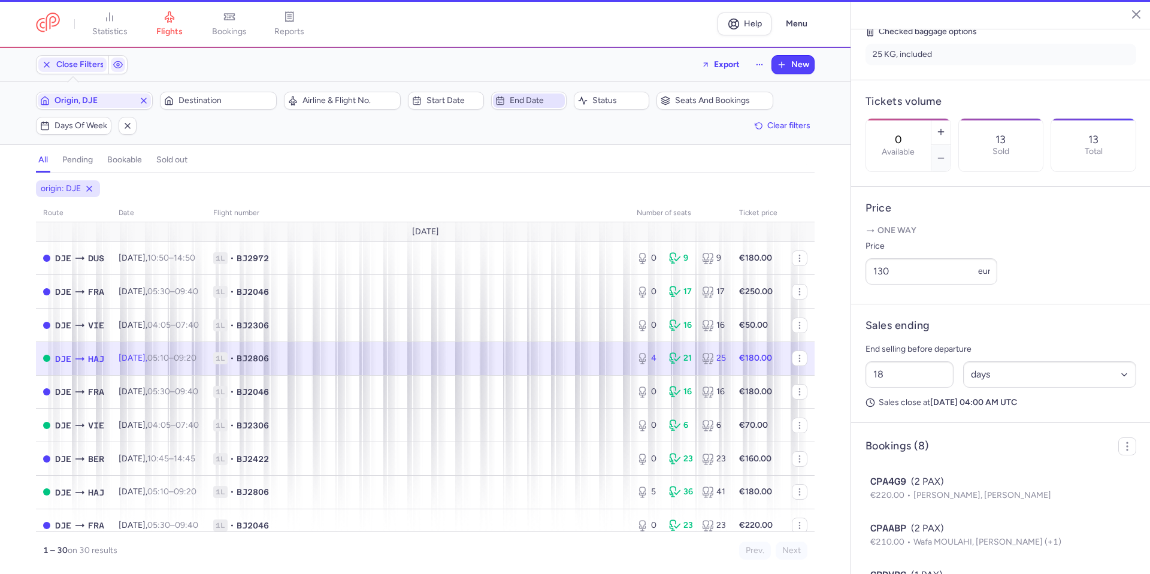
type input "4"
type input "3"
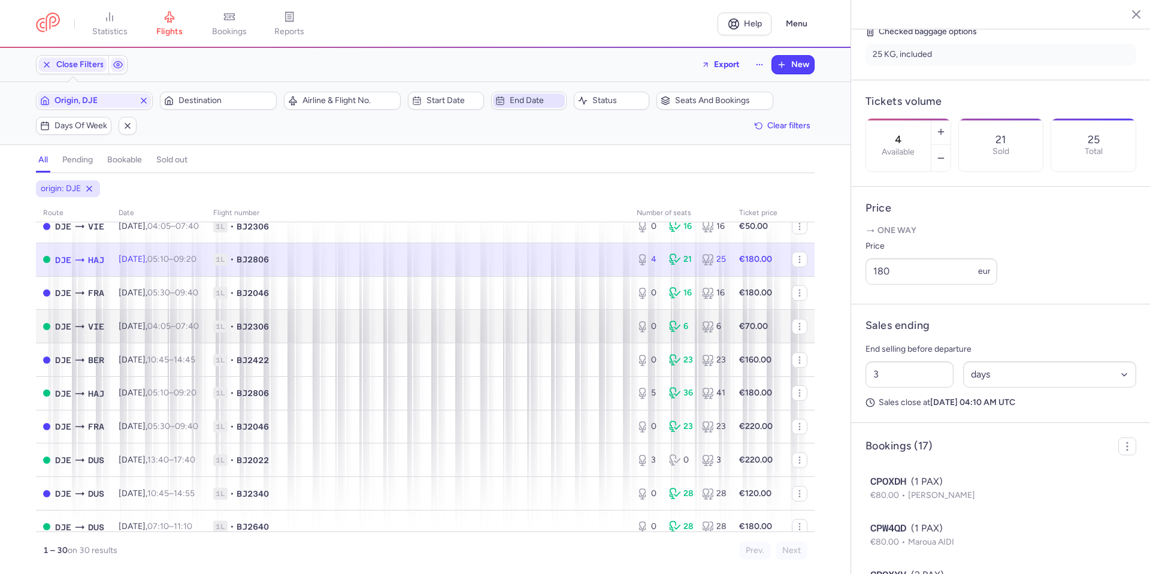
scroll to position [120, 0]
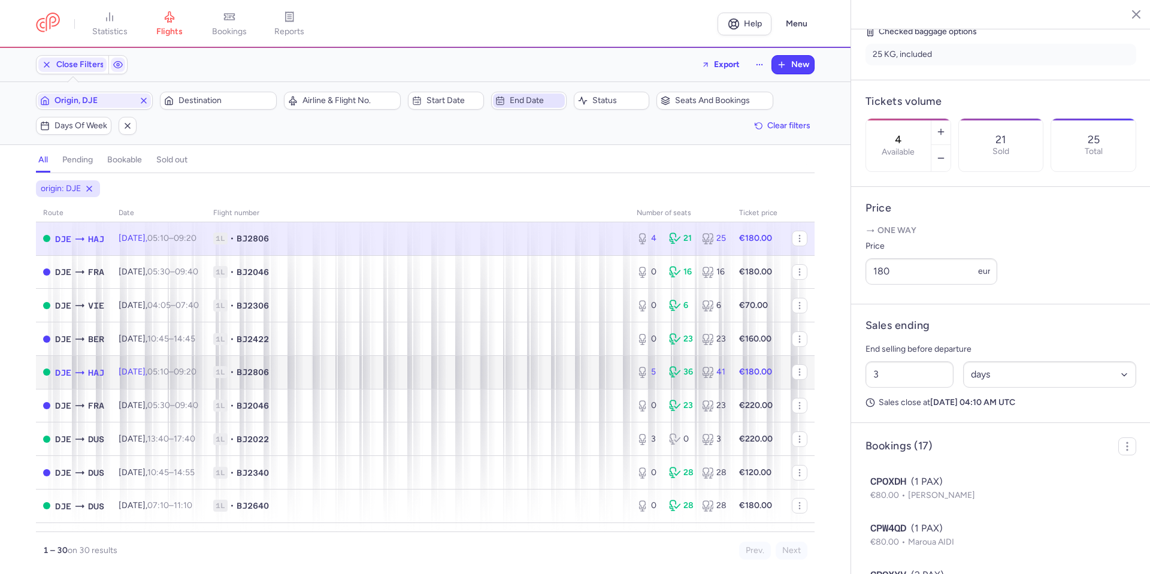
click at [416, 368] on span "1L • BJ2806" at bounding box center [417, 372] width 409 height 12
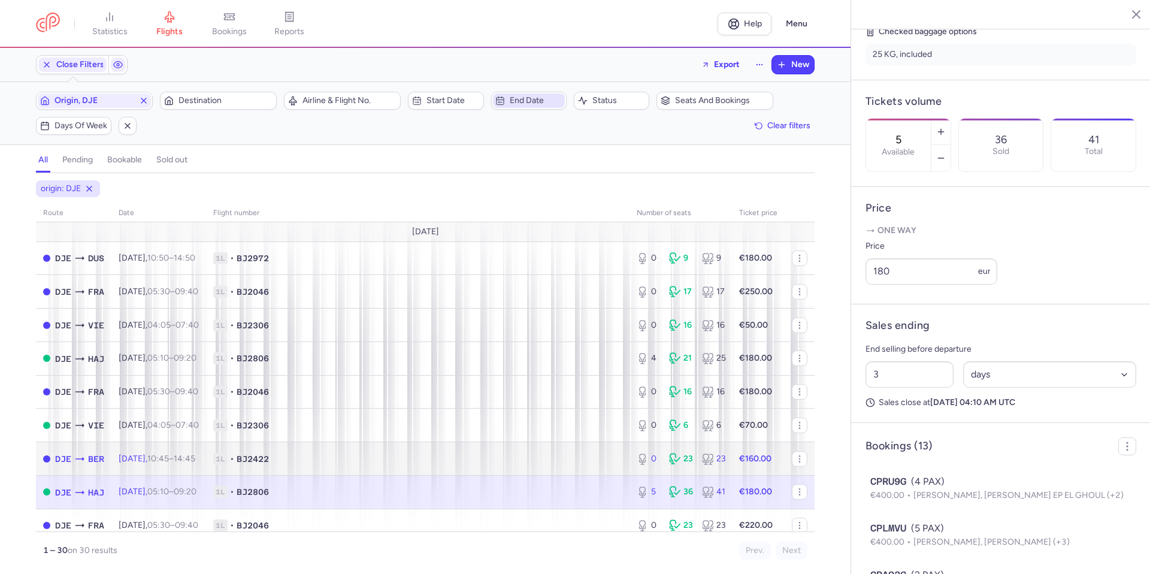
click at [456, 447] on td "1L • BJ2422" at bounding box center [417, 459] width 423 height 34
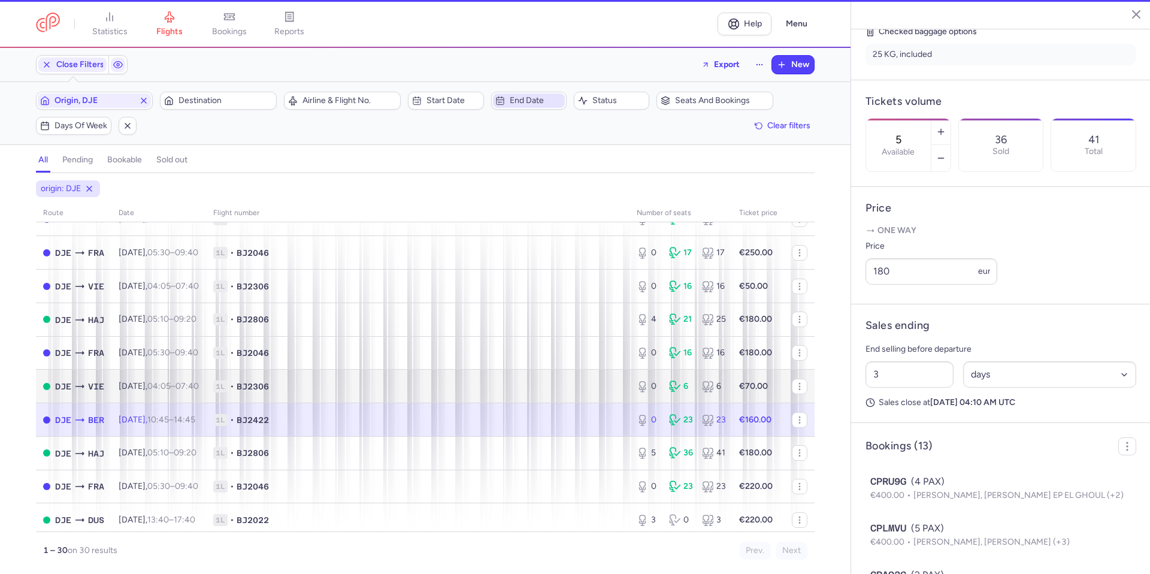
type input "0"
type input "29"
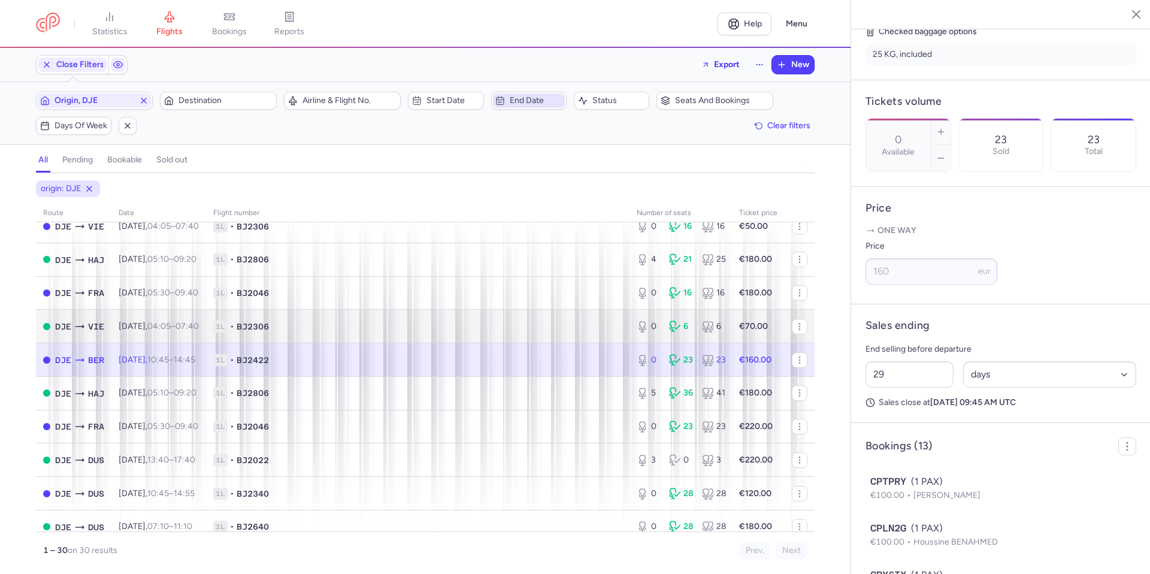
scroll to position [120, 0]
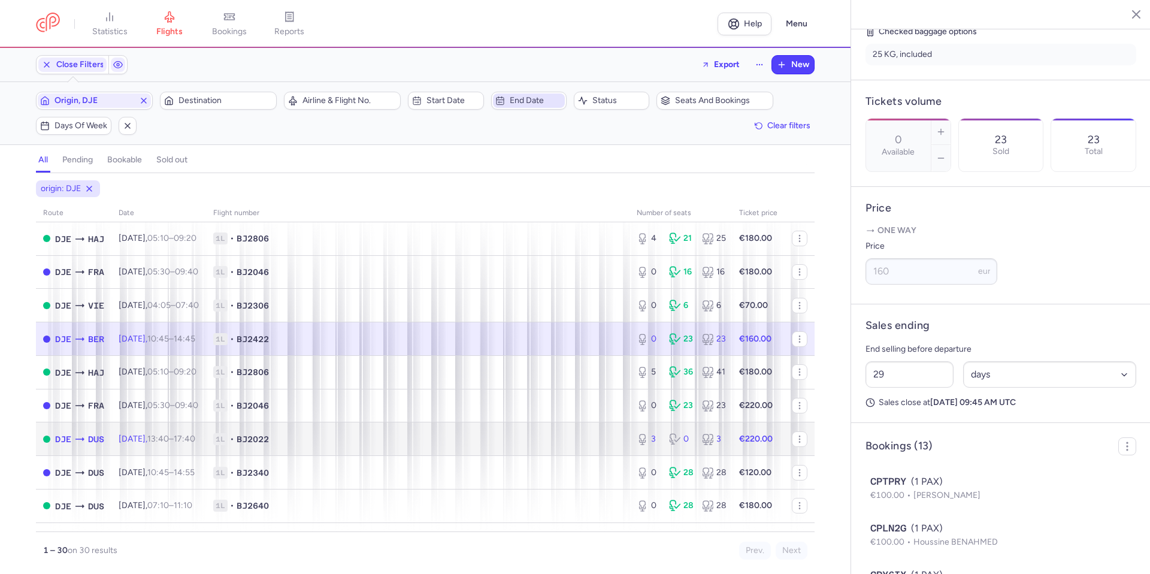
click at [465, 435] on span "1L • BJ2022" at bounding box center [417, 439] width 409 height 12
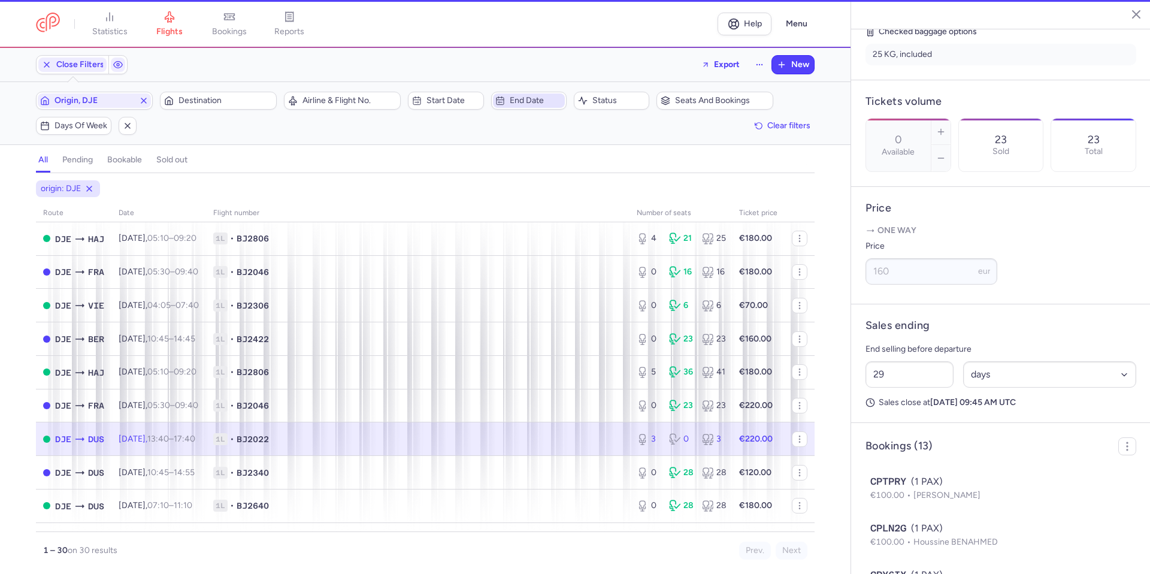
type input "3"
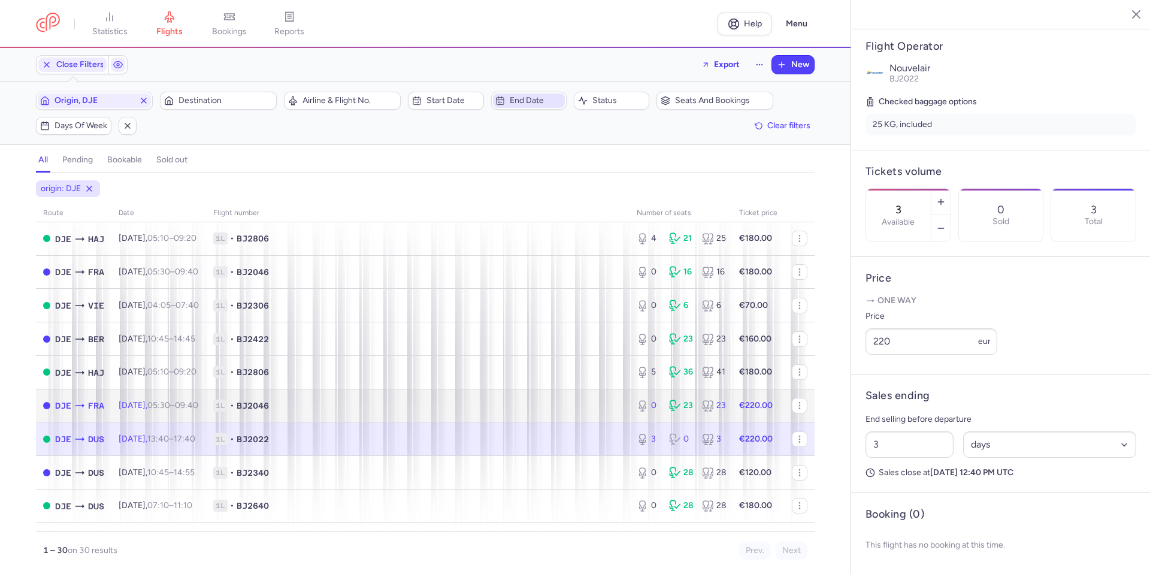
click at [506, 407] on span "1L • BJ2046" at bounding box center [417, 405] width 409 height 12
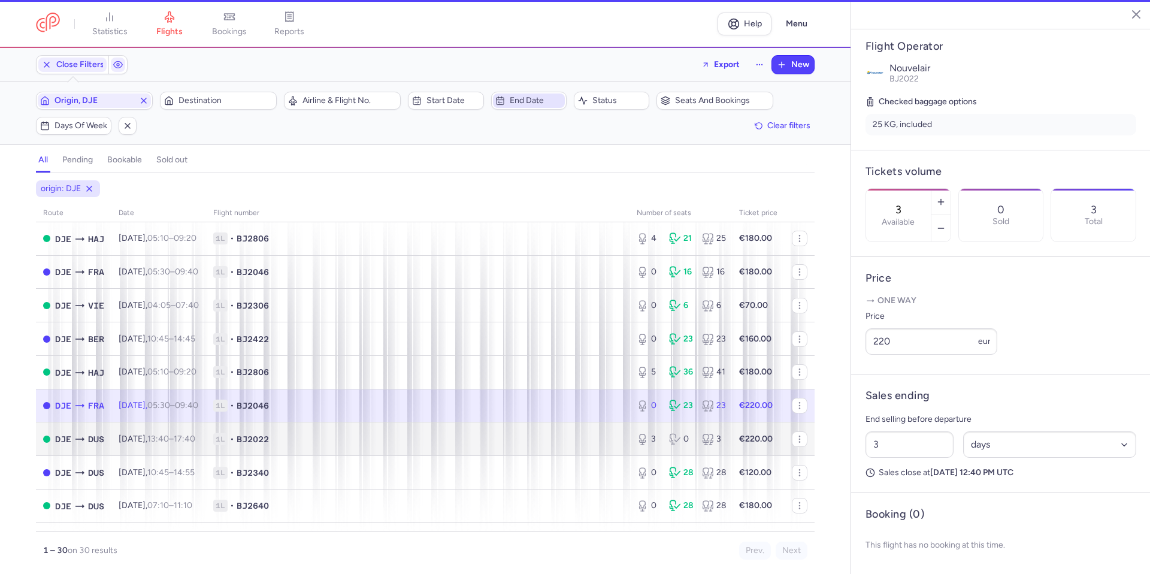
type input "0"
type input "24"
click at [498, 441] on span "1L • BJ2022" at bounding box center [417, 439] width 409 height 12
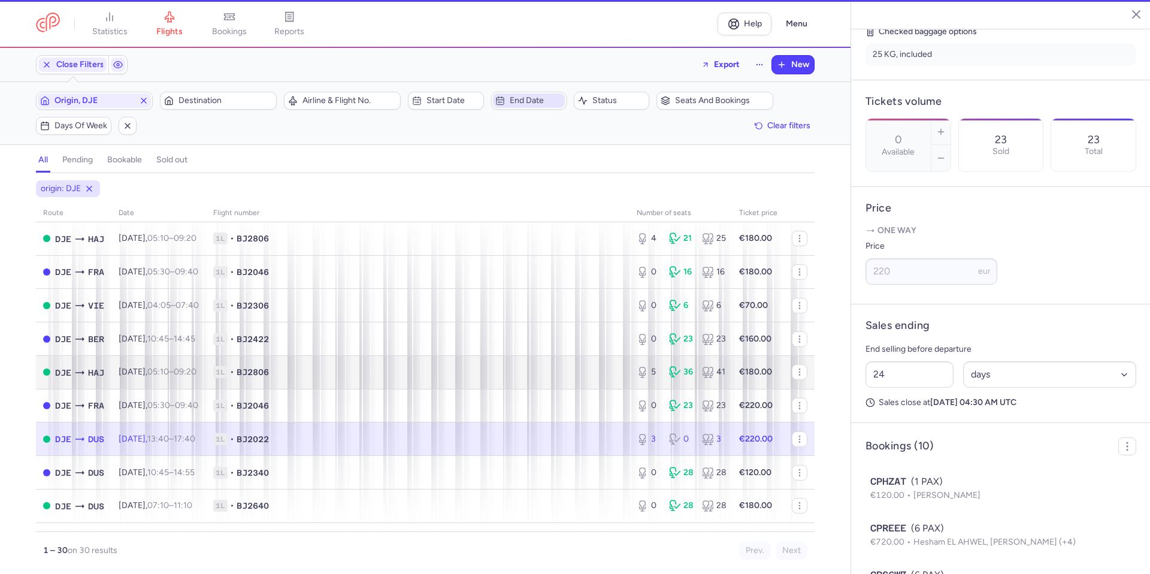
type input "3"
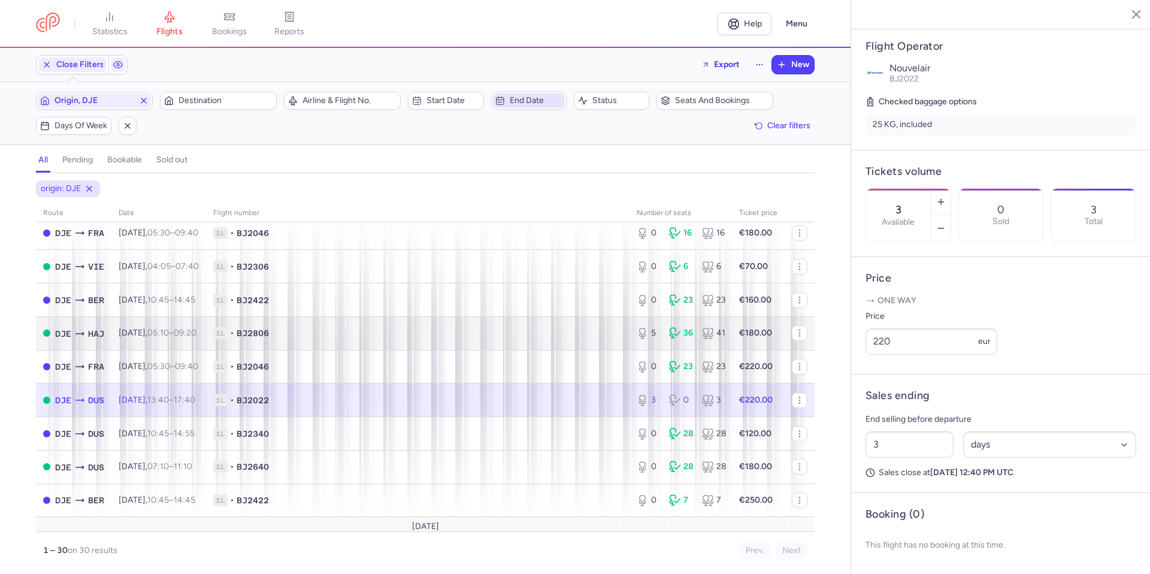
scroll to position [180, 0]
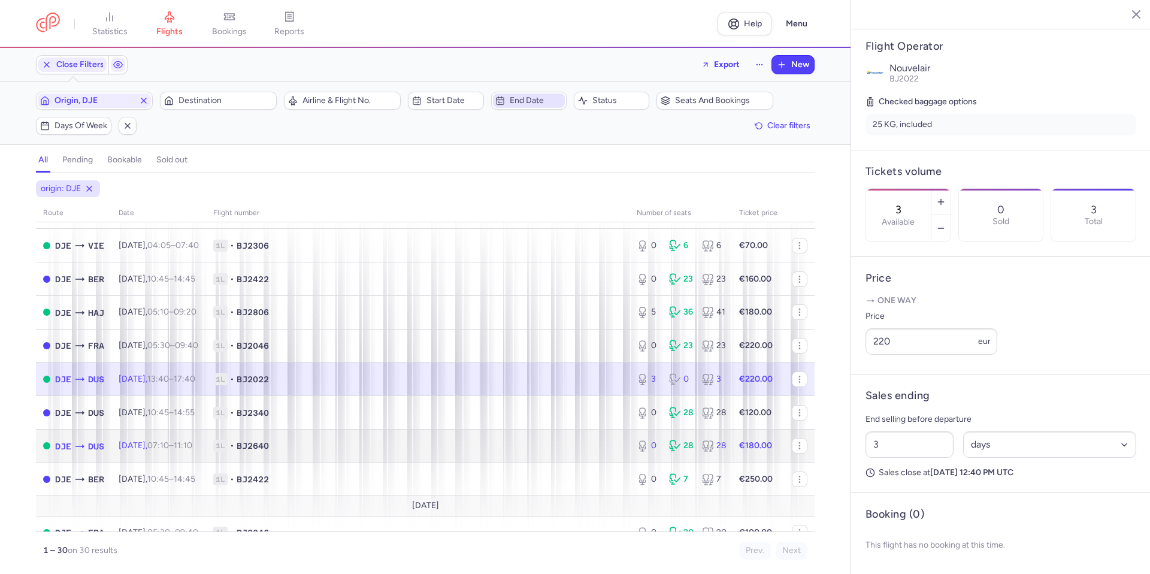
click at [478, 445] on span "1L • BJ2640" at bounding box center [417, 446] width 409 height 12
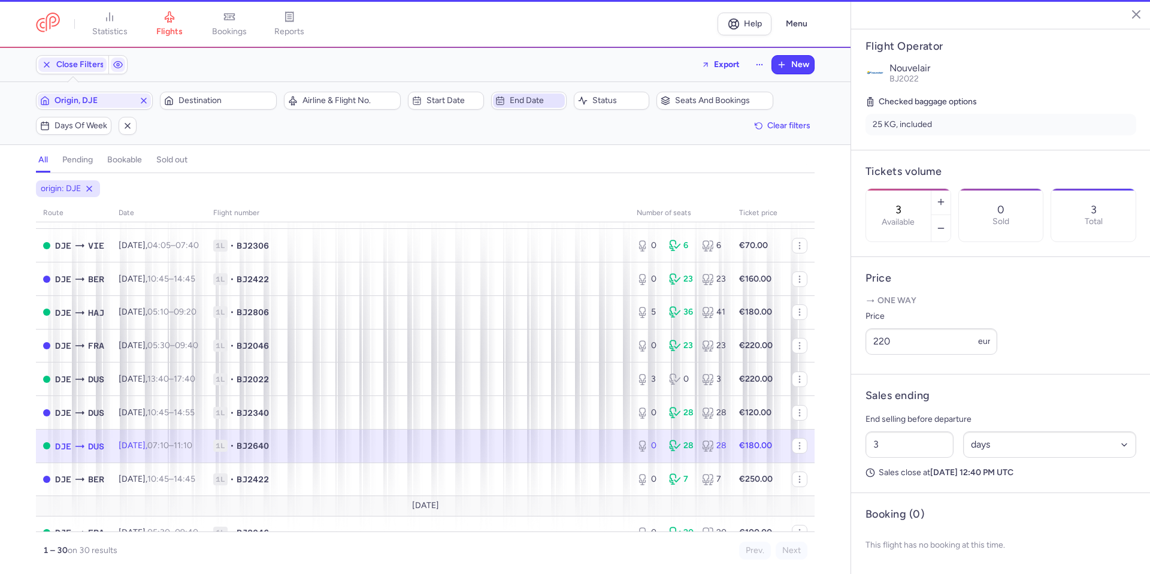
type input "0"
type input "19"
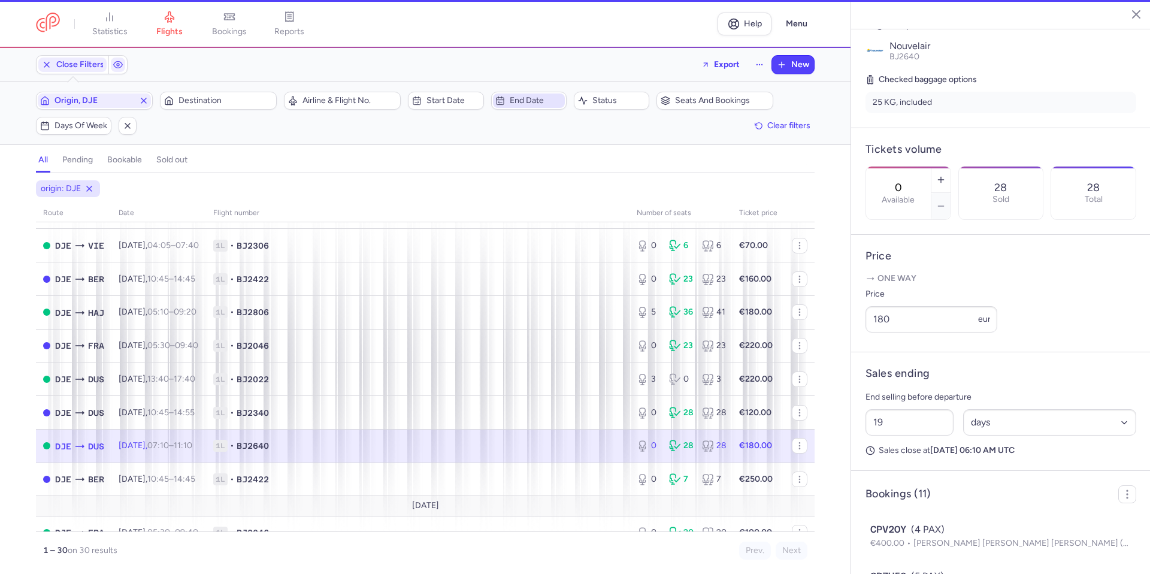
scroll to position [299, 0]
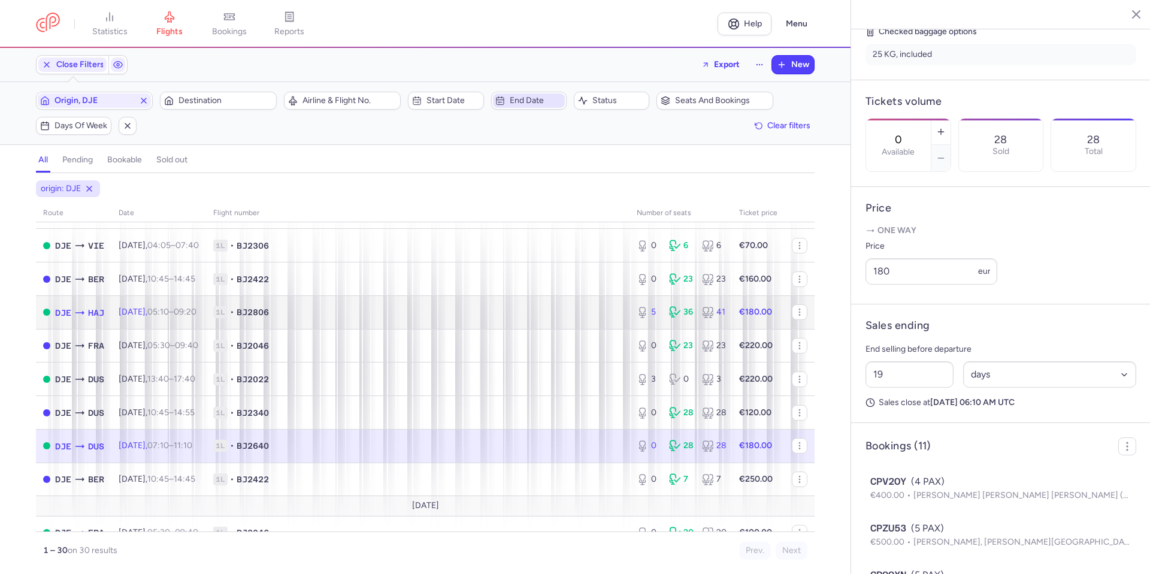
click at [486, 306] on span "1L • BJ2806" at bounding box center [417, 312] width 409 height 12
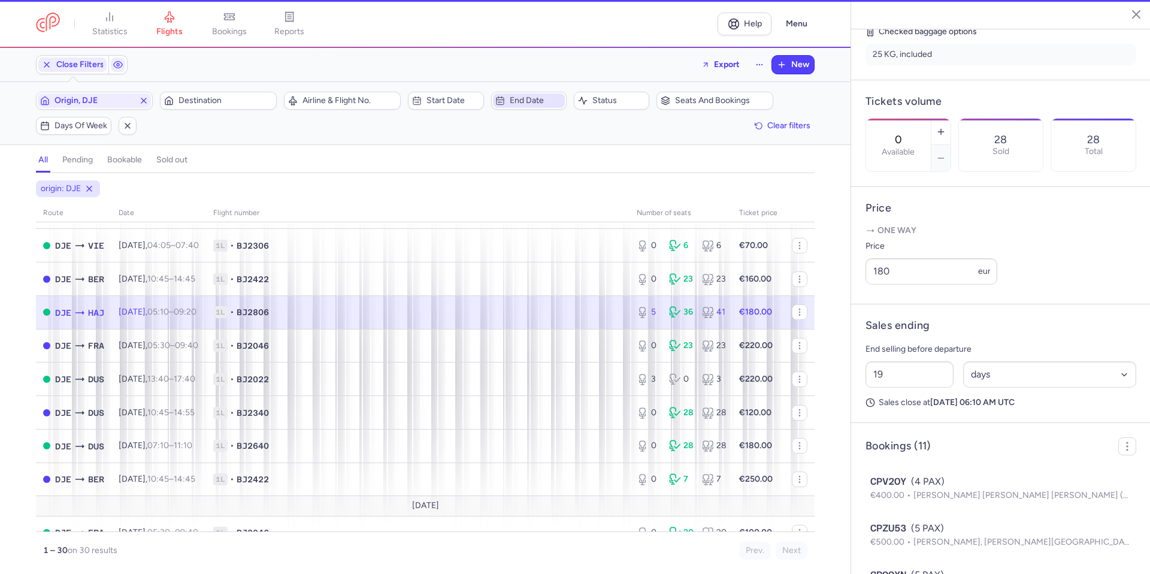
type input "5"
type input "3"
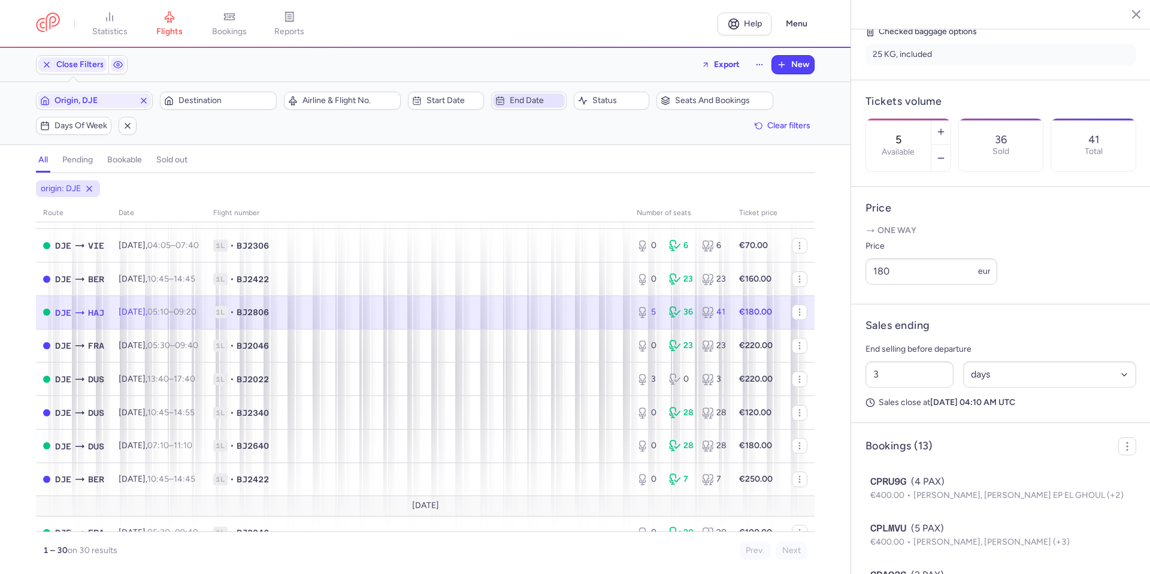
click at [732, 300] on td "1L • BJ2806" at bounding box center [758, 312] width 53 height 34
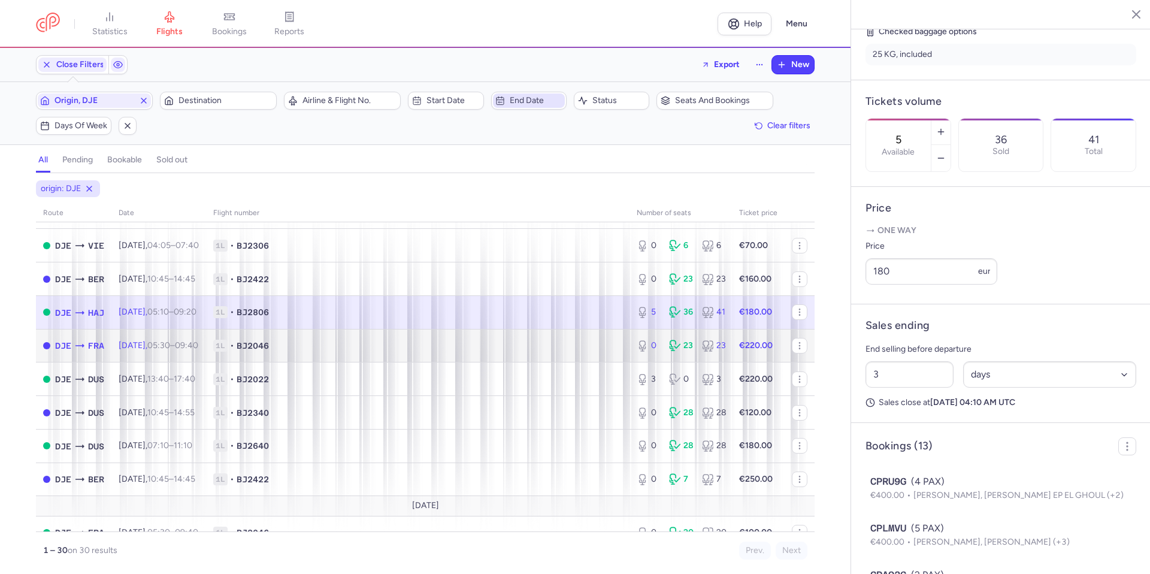
click at [434, 344] on span "1L • BJ2046" at bounding box center [417, 346] width 409 height 12
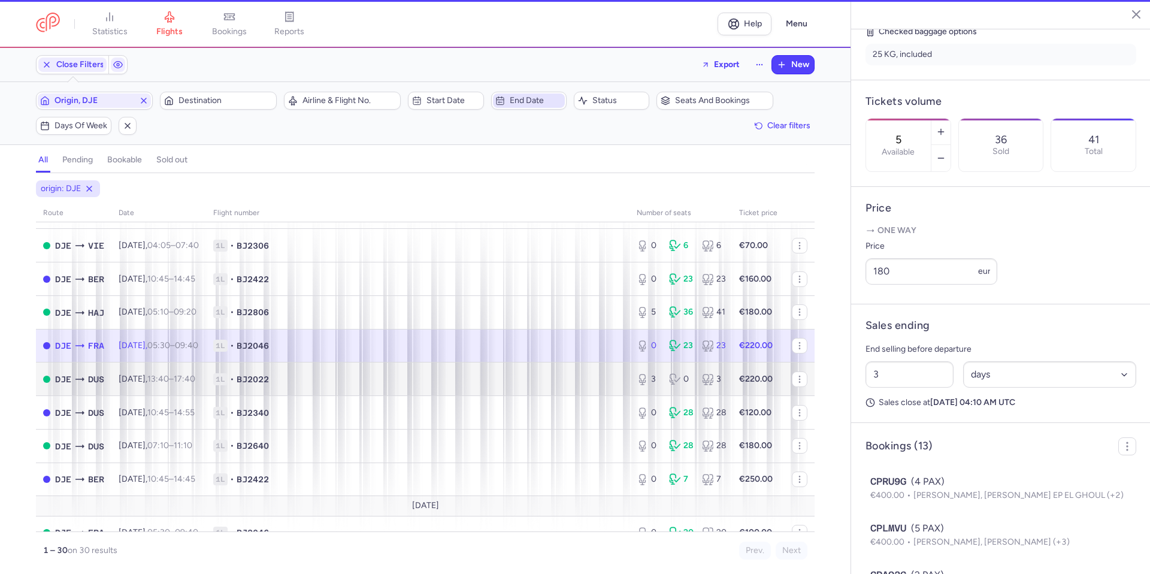
type input "0"
type input "24"
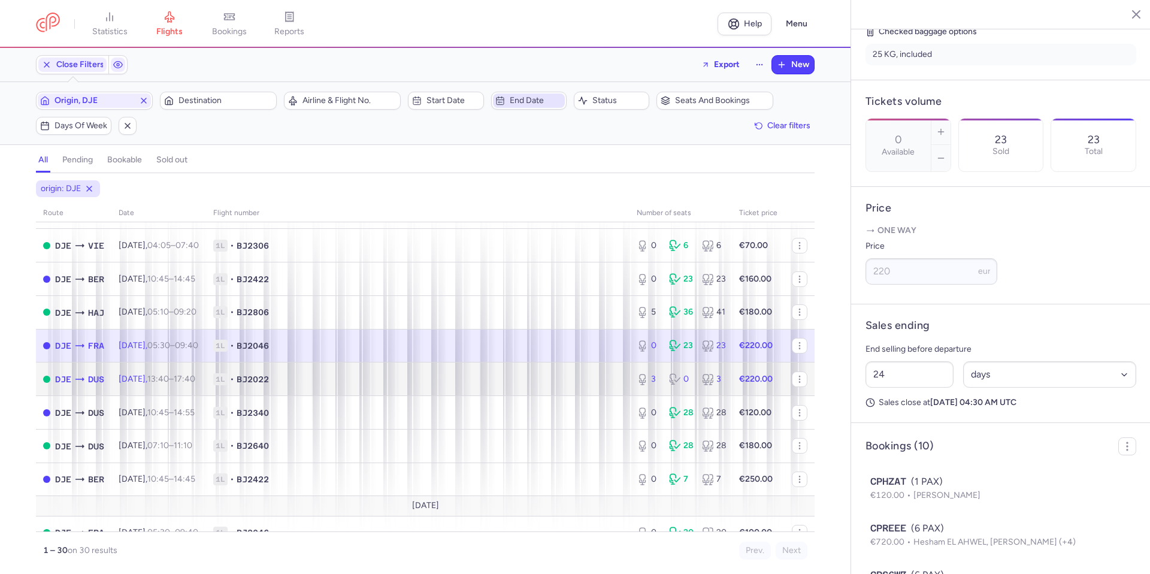
click at [444, 384] on span "1L • BJ2022" at bounding box center [417, 379] width 409 height 12
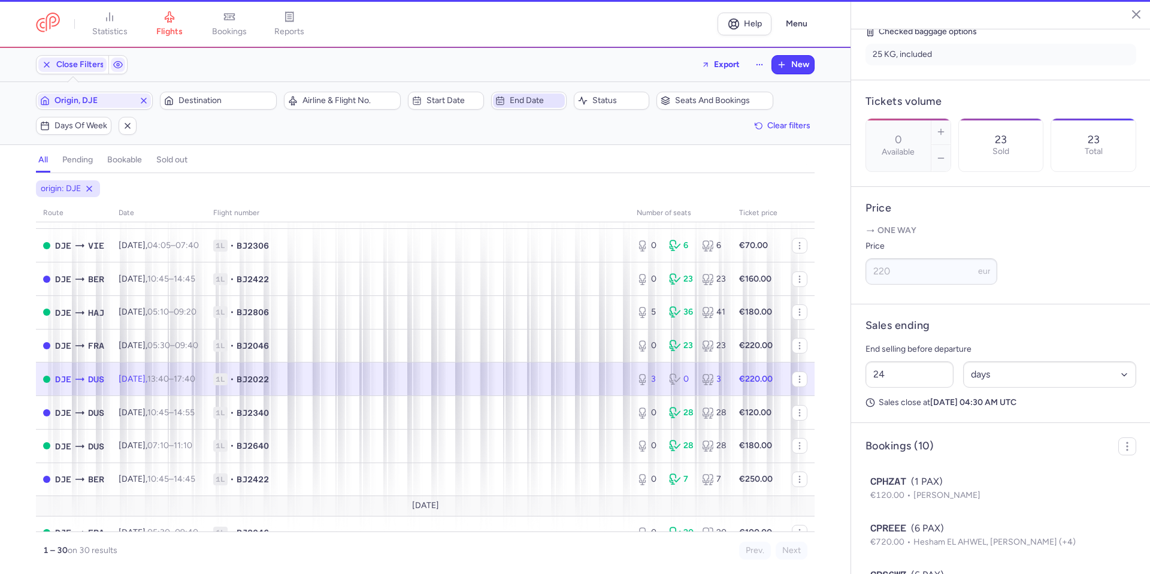
type input "3"
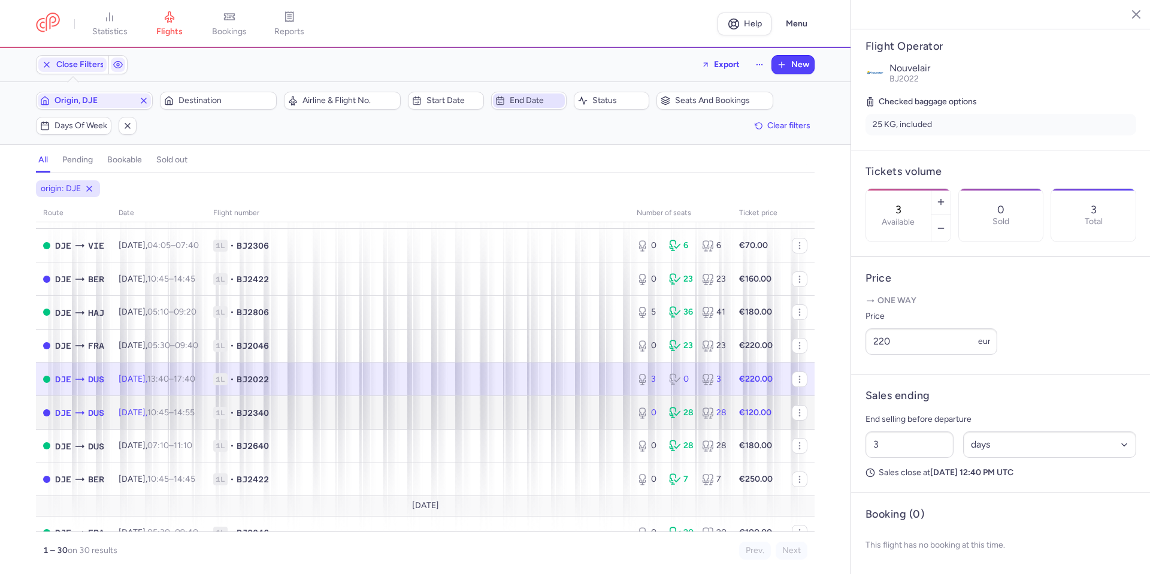
click at [480, 413] on span "1L • BJ2340" at bounding box center [417, 413] width 409 height 12
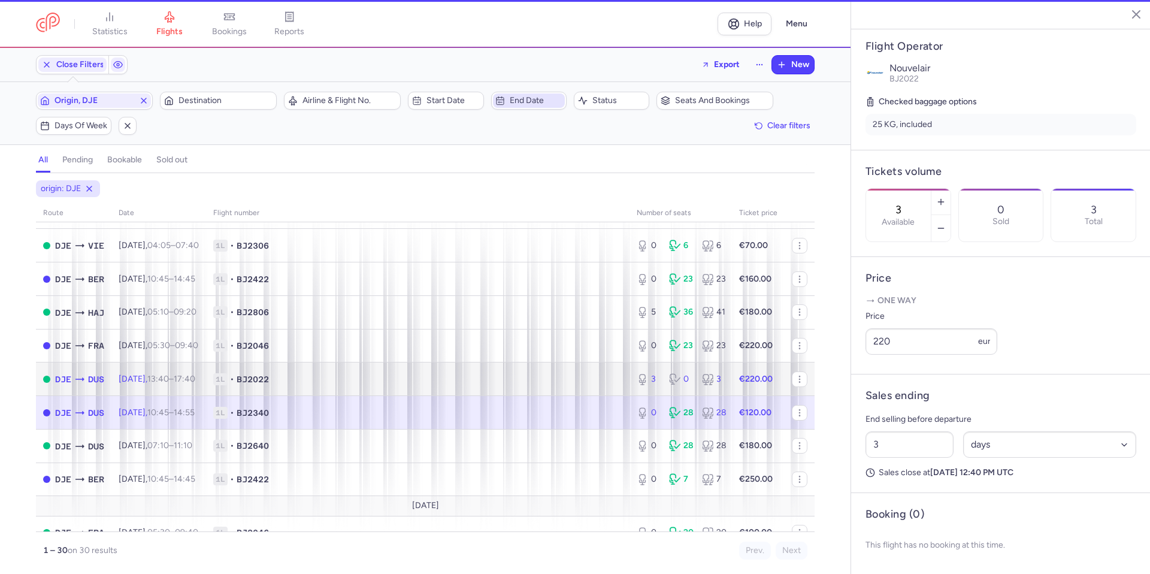
type input "0"
type input "36"
click at [486, 388] on td "1L • BJ2022" at bounding box center [417, 379] width 423 height 34
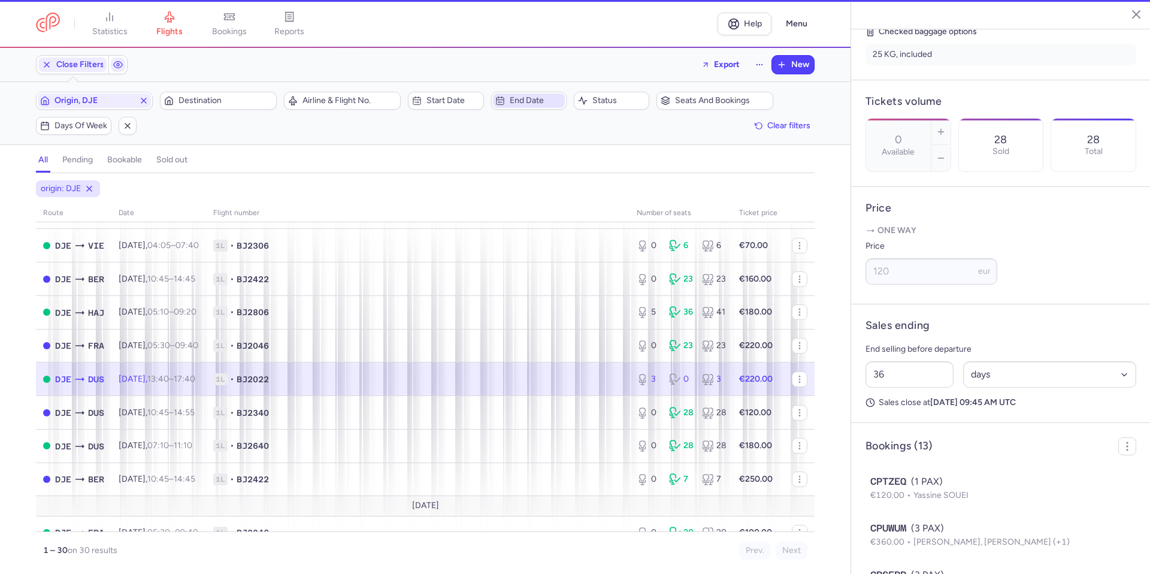
type input "3"
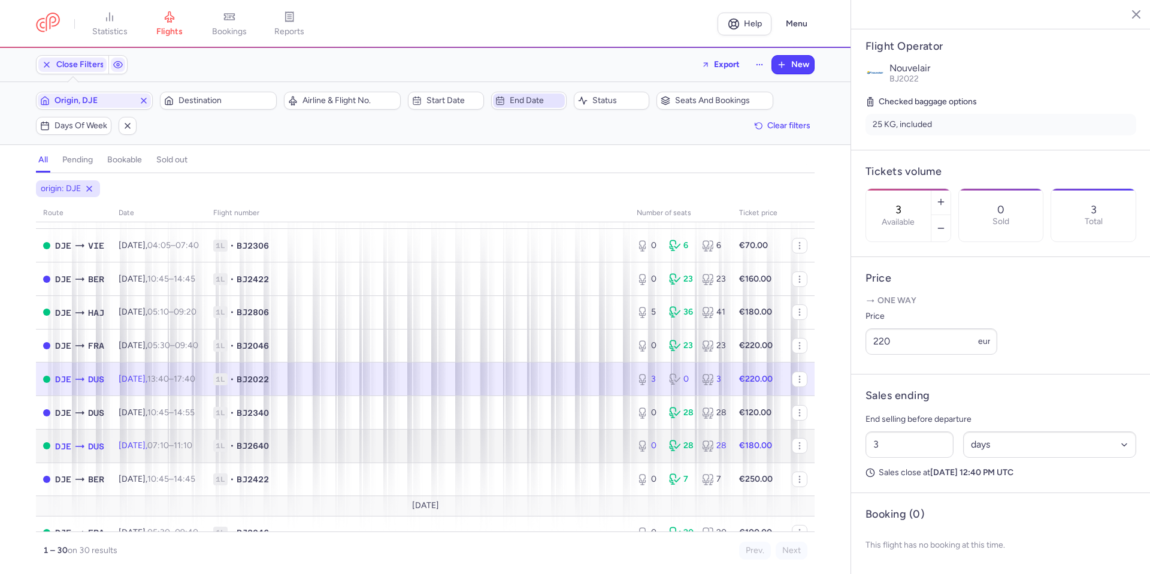
click at [465, 447] on span "1L • BJ2640" at bounding box center [417, 446] width 409 height 12
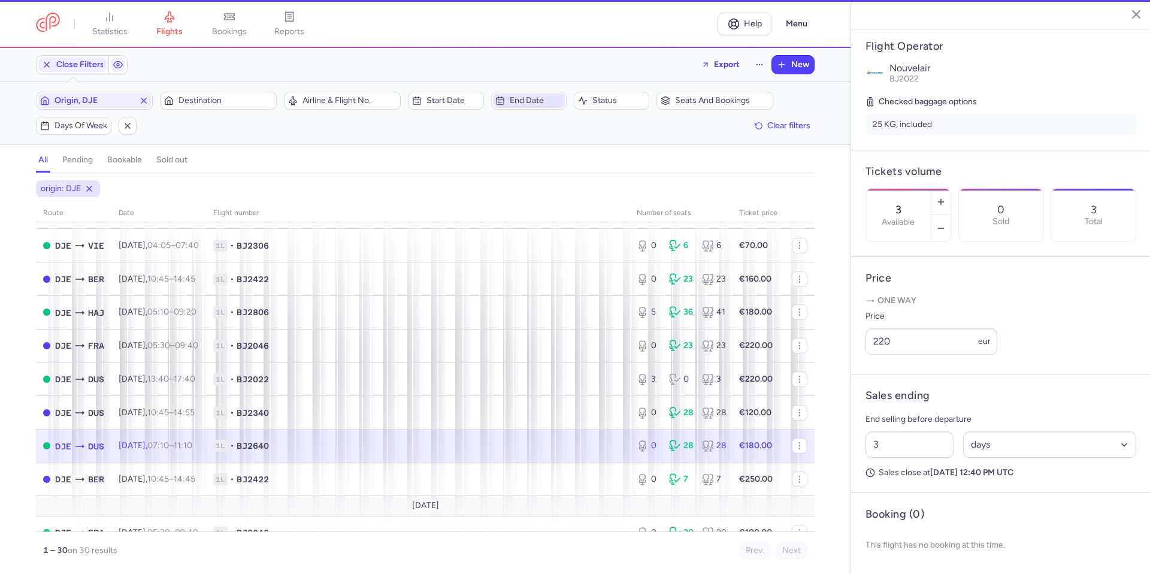
type input "0"
type input "19"
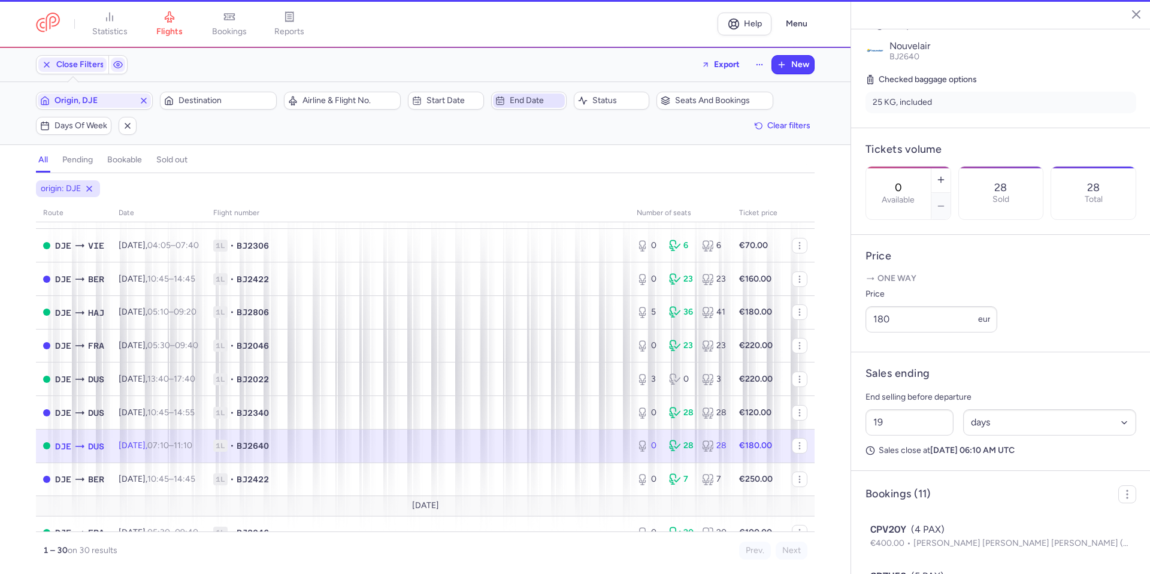
scroll to position [299, 0]
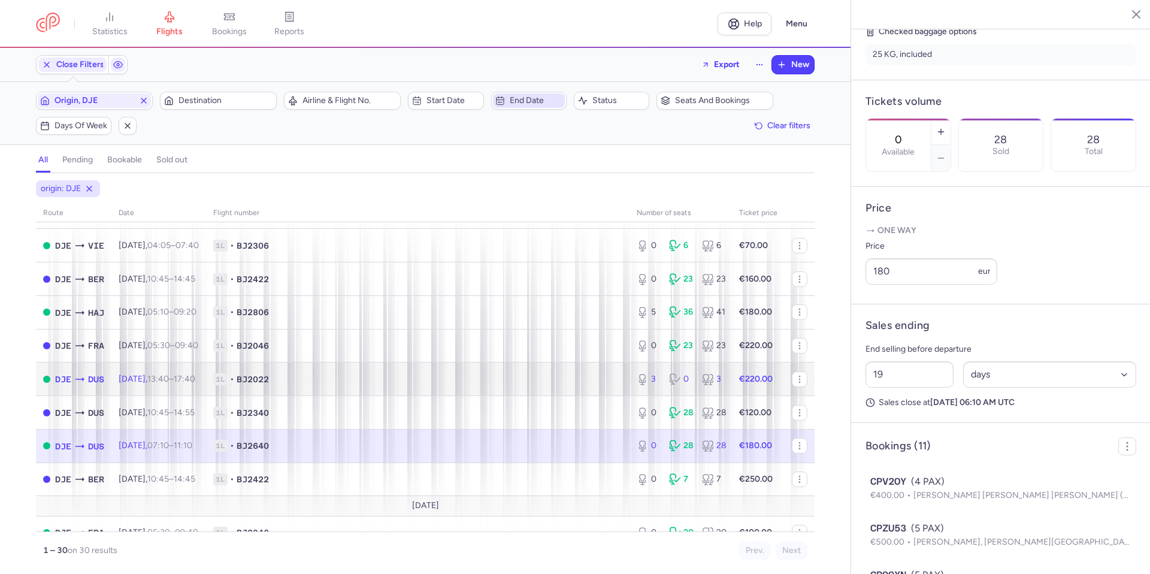
click at [600, 379] on span "1L • BJ2022" at bounding box center [417, 379] width 409 height 12
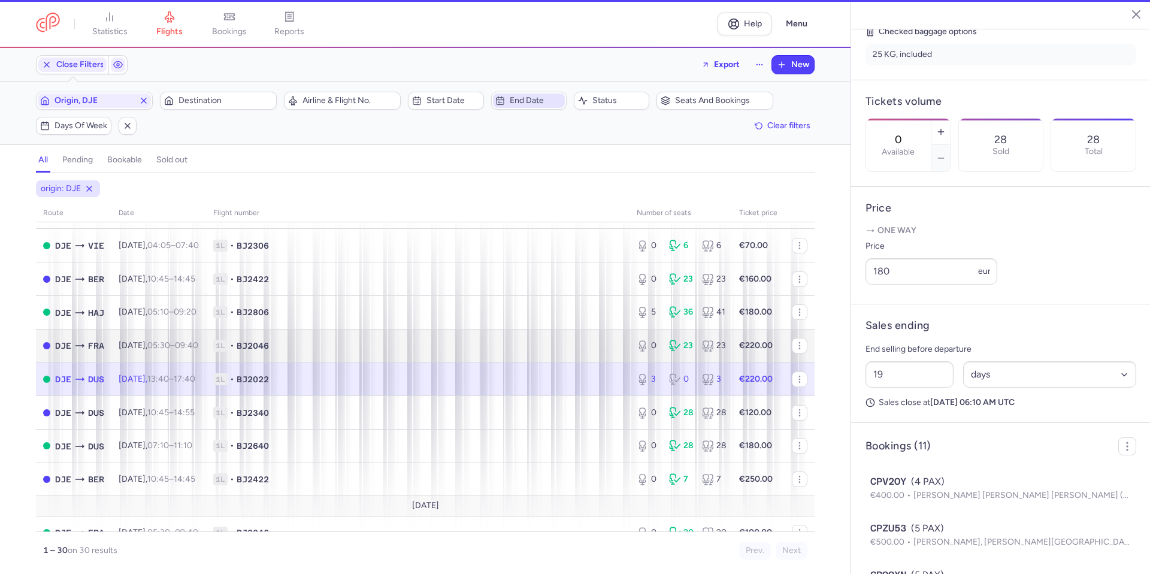
type input "3"
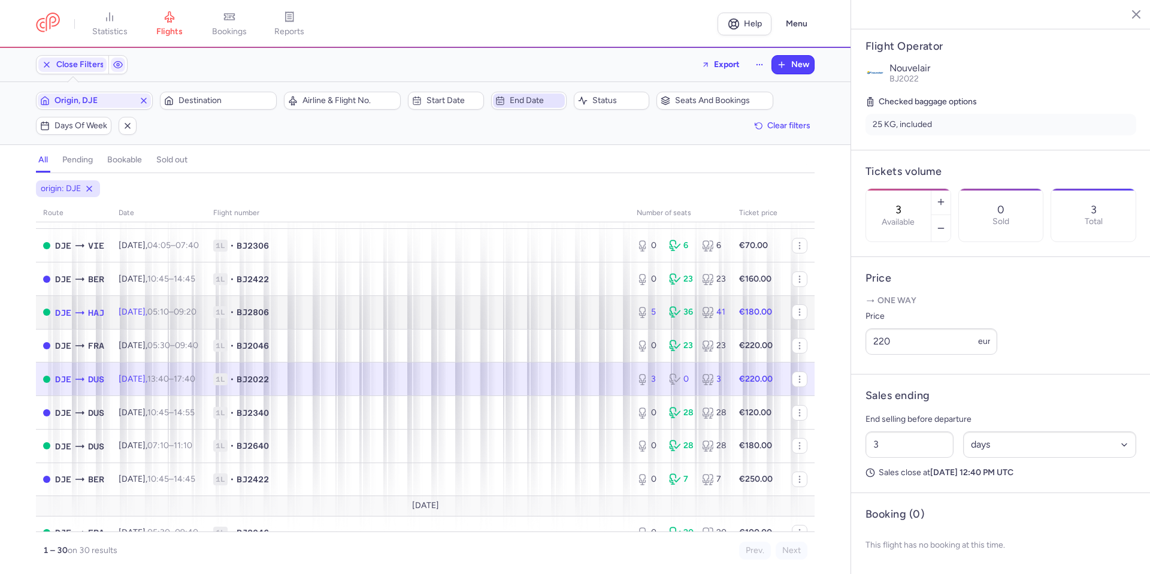
click at [591, 322] on td "1L • BJ2806" at bounding box center [417, 312] width 423 height 34
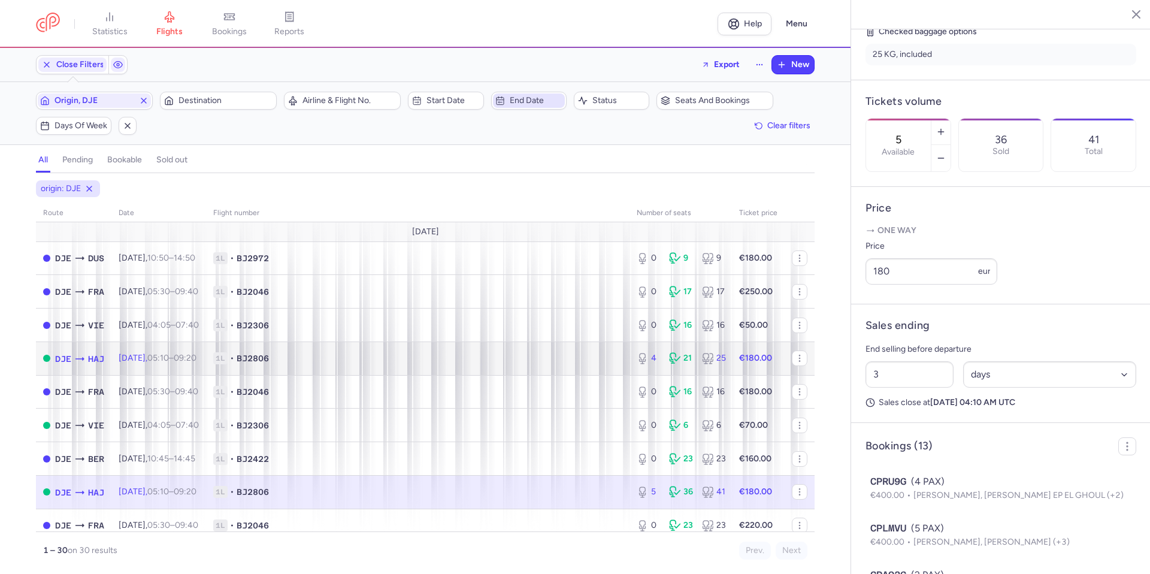
click at [562, 355] on span "1L • BJ2806" at bounding box center [417, 358] width 409 height 12
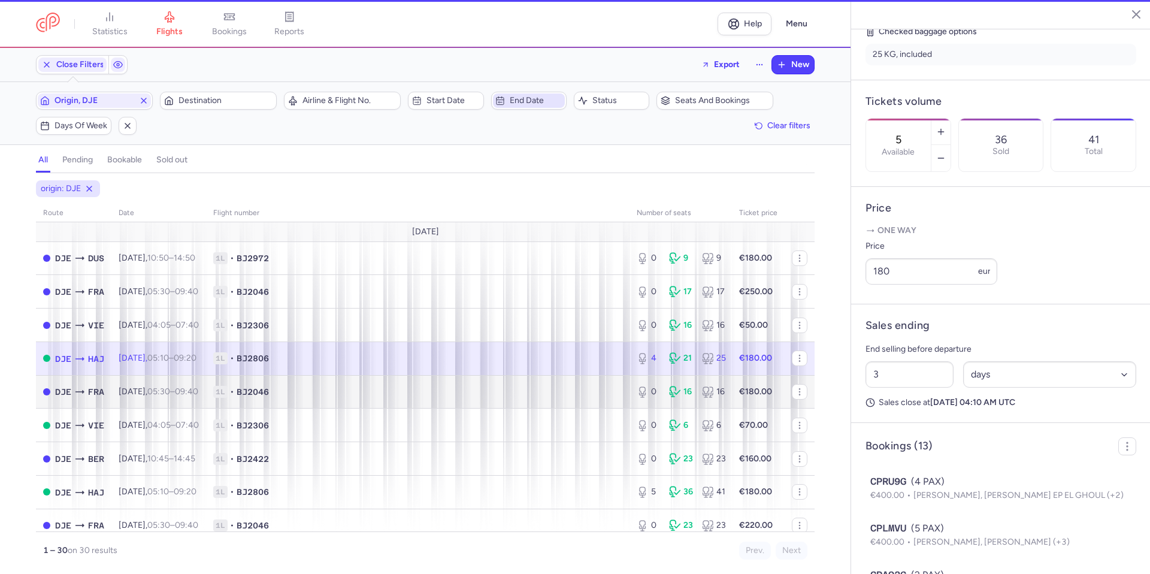
type input "4"
